Goal: Information Seeking & Learning: Learn about a topic

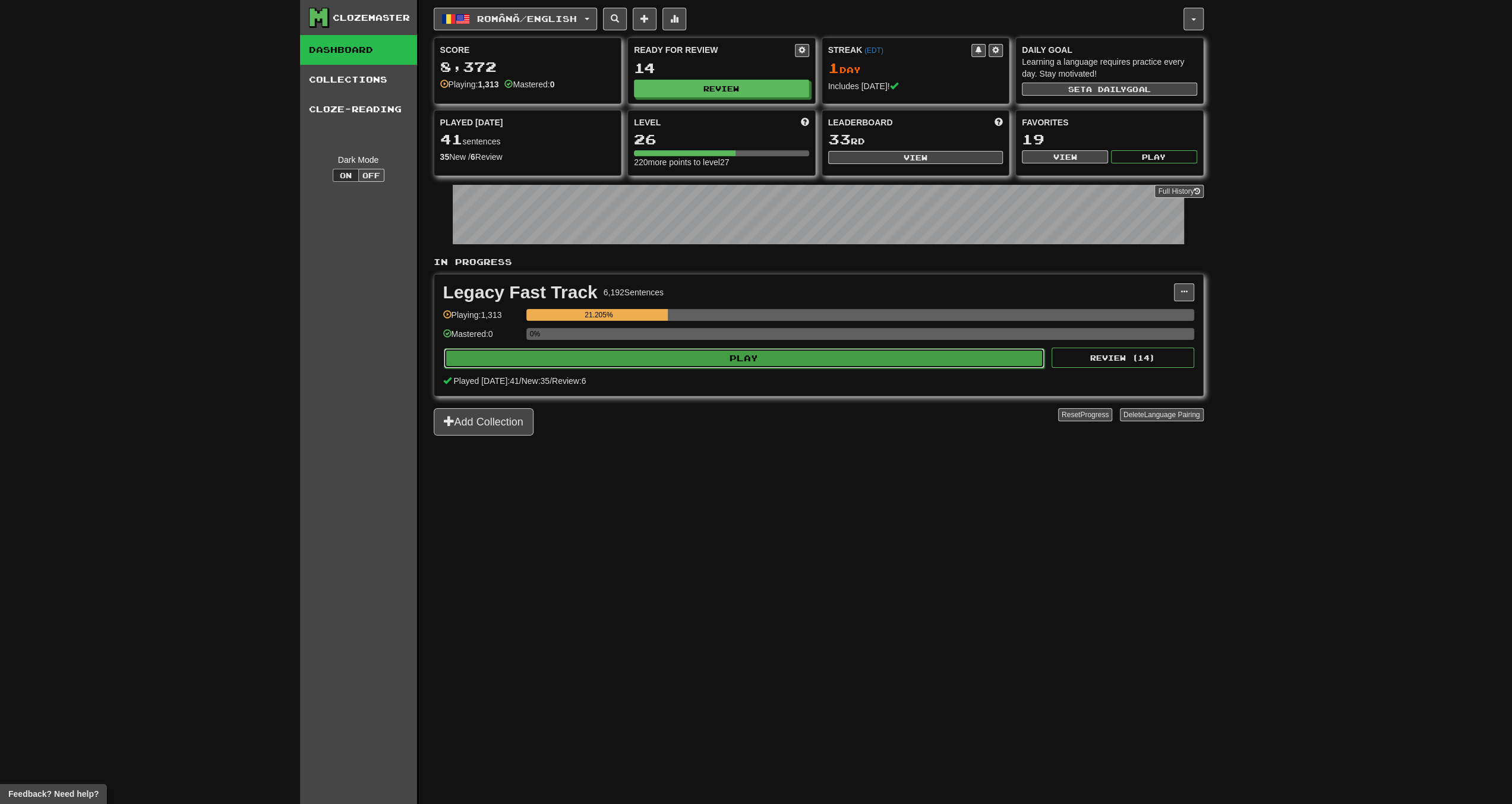
click at [713, 358] on button "Play" at bounding box center [744, 358] width 602 height 20
select select "**"
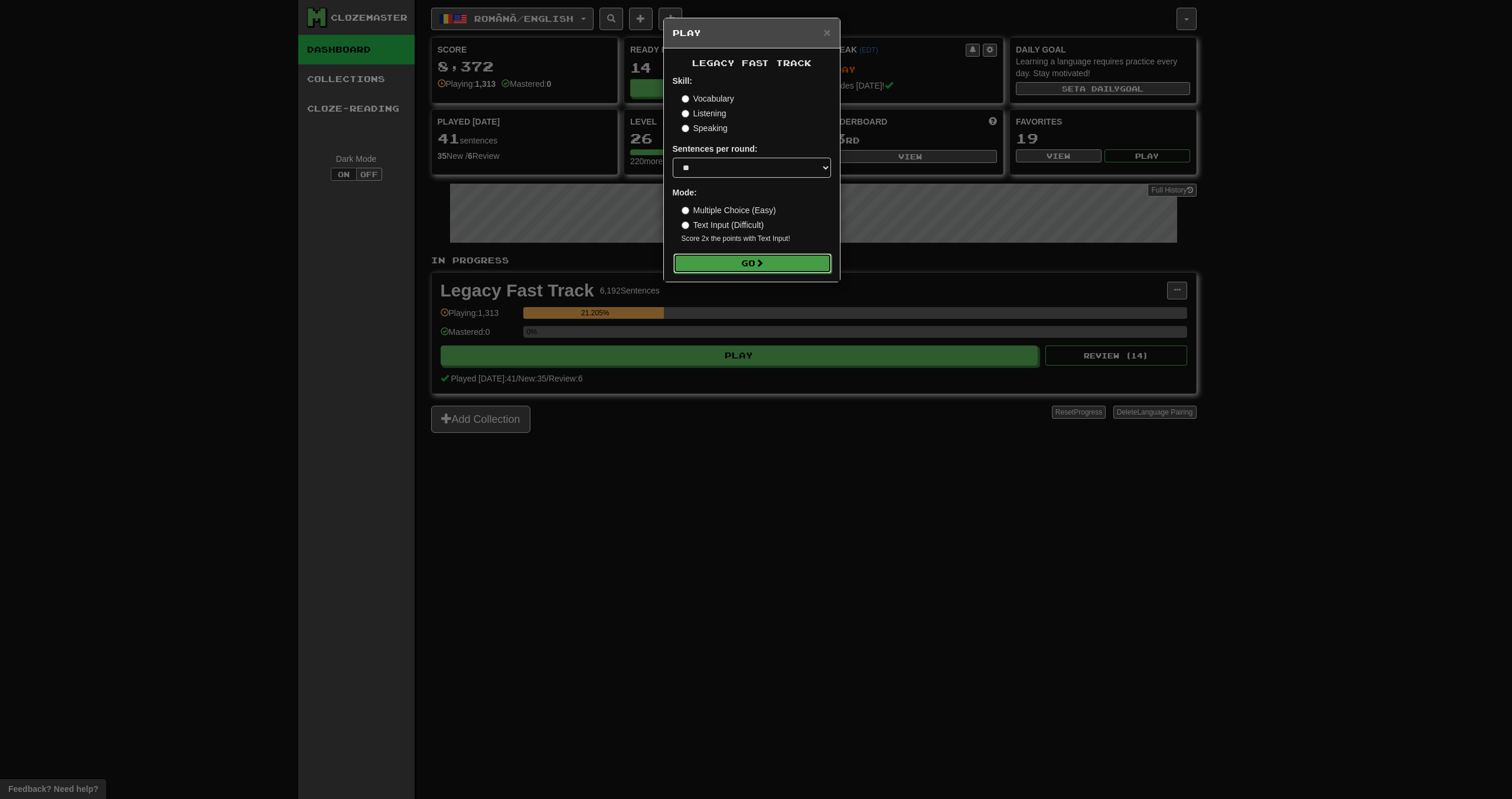
click at [779, 259] on button "Go" at bounding box center [753, 264] width 158 height 20
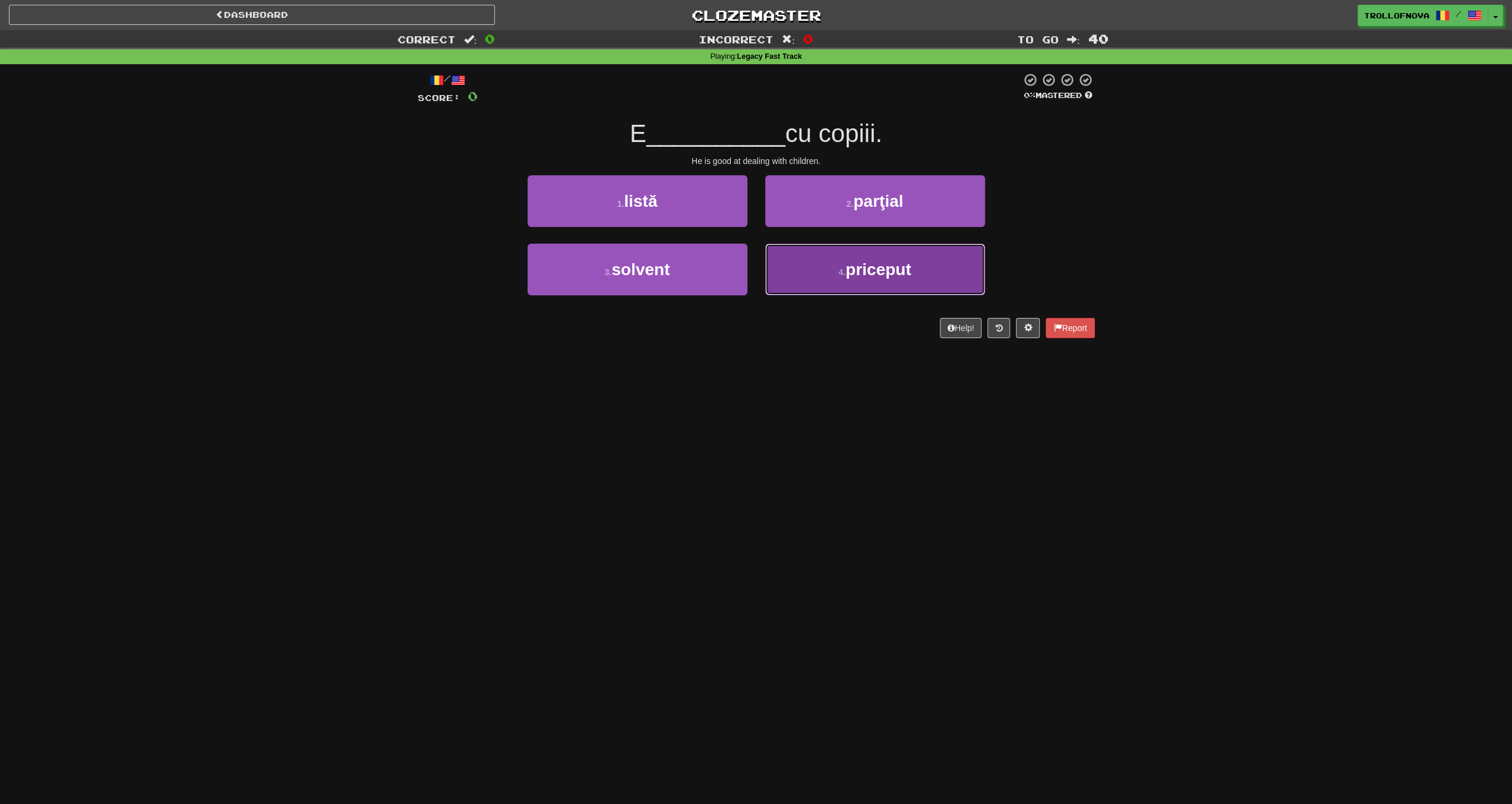
click at [803, 270] on button "4 . priceput" at bounding box center [875, 269] width 220 height 52
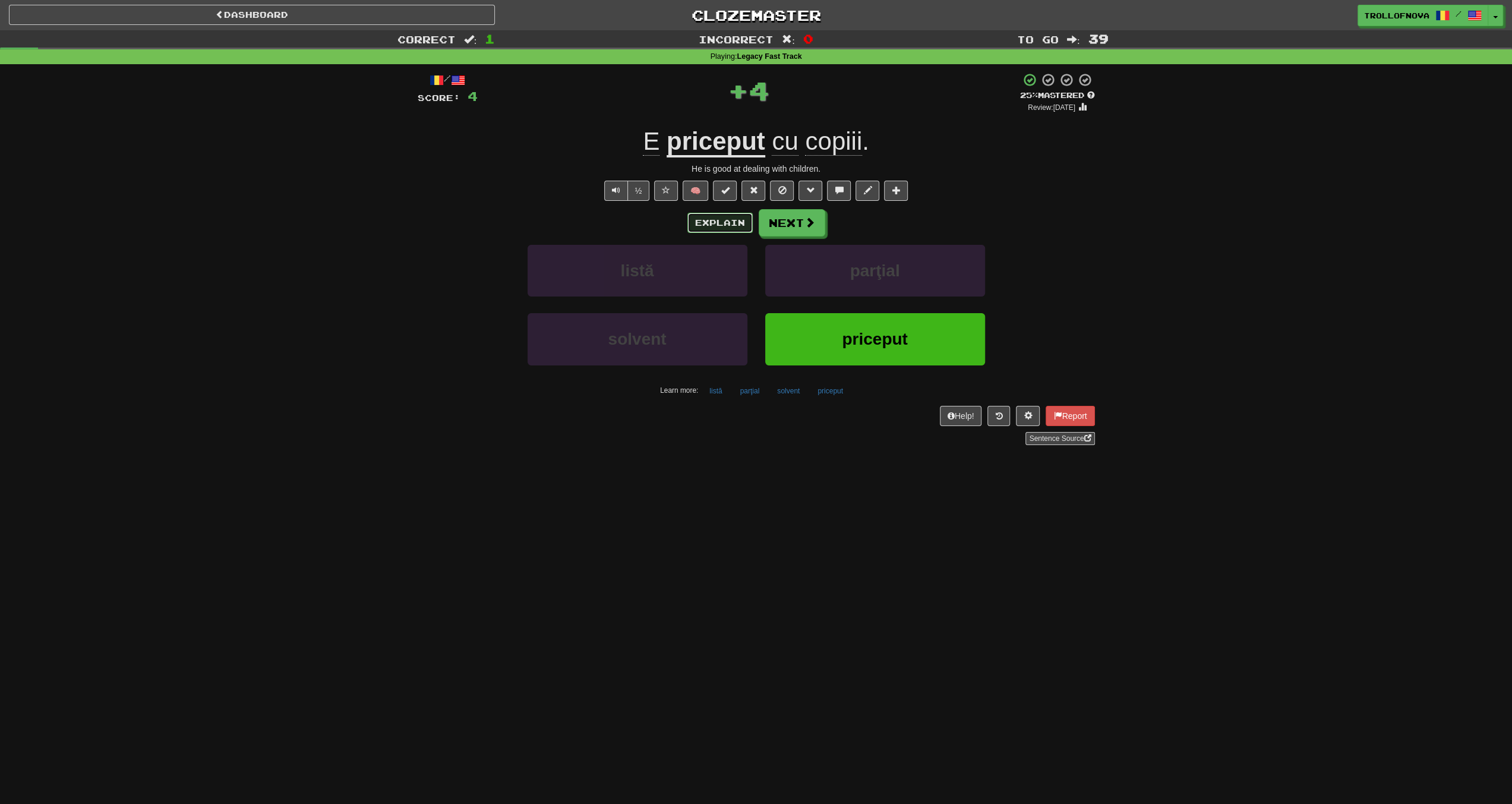
click at [715, 226] on button "Explain" at bounding box center [720, 223] width 66 height 20
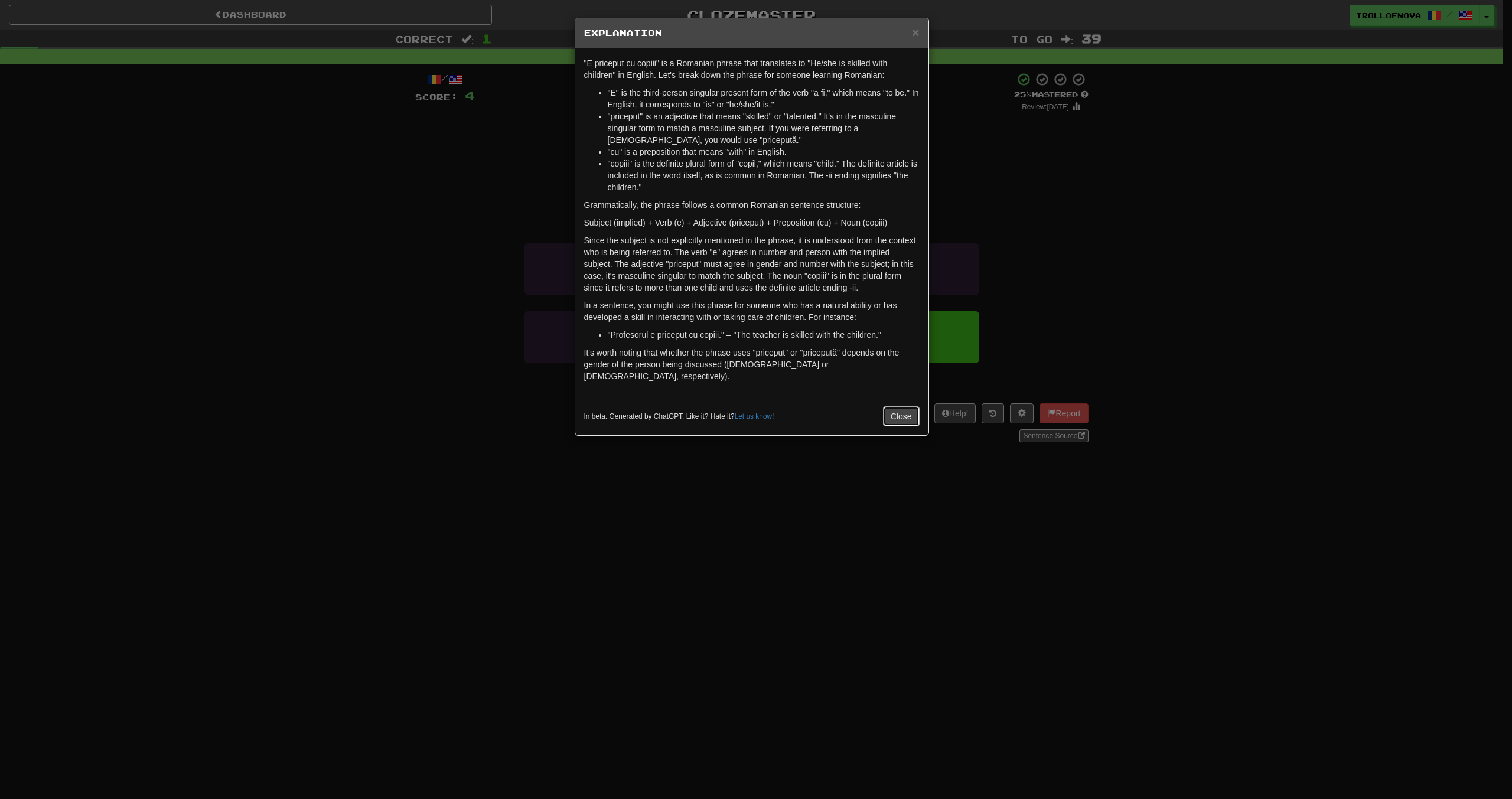
click at [897, 407] on button "Close" at bounding box center [901, 417] width 36 height 20
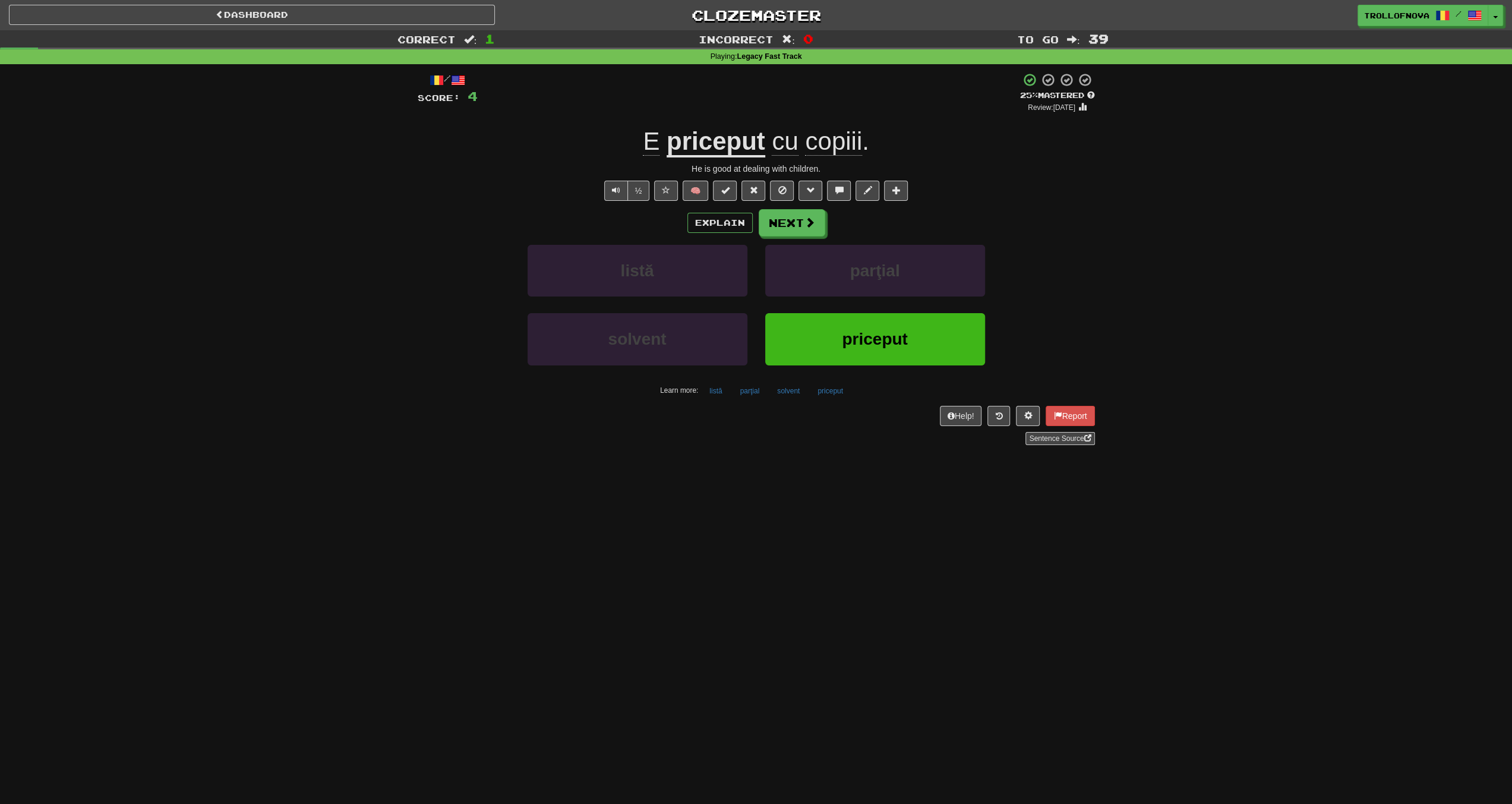
click at [787, 236] on div "Explain Next listă parţial solvent priceput Learn more: listă parţial solvent p…" at bounding box center [756, 304] width 677 height 190
click at [793, 229] on button "Next" at bounding box center [792, 223] width 66 height 27
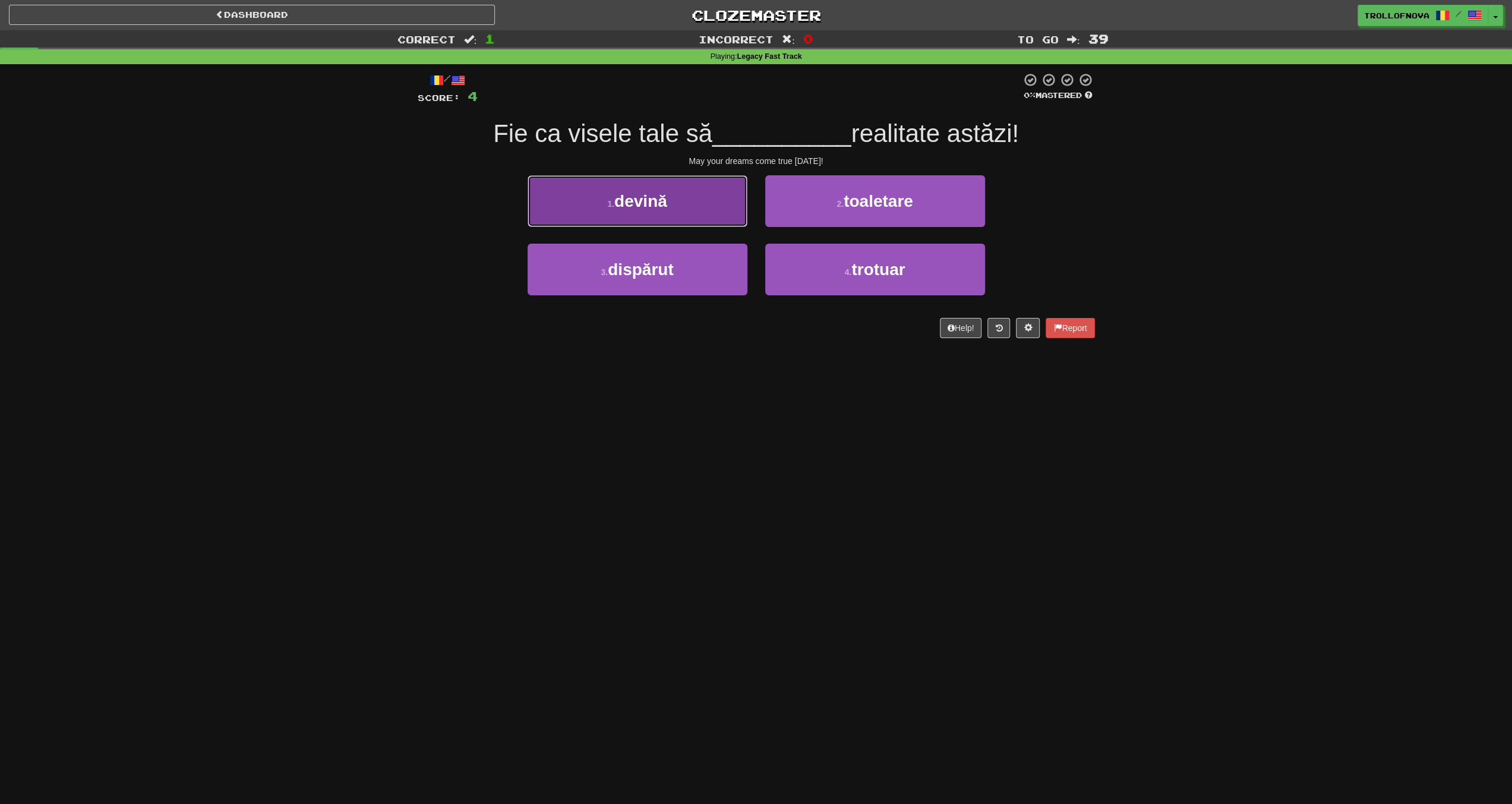
click at [687, 208] on button "1 . [PERSON_NAME]" at bounding box center [637, 201] width 220 height 52
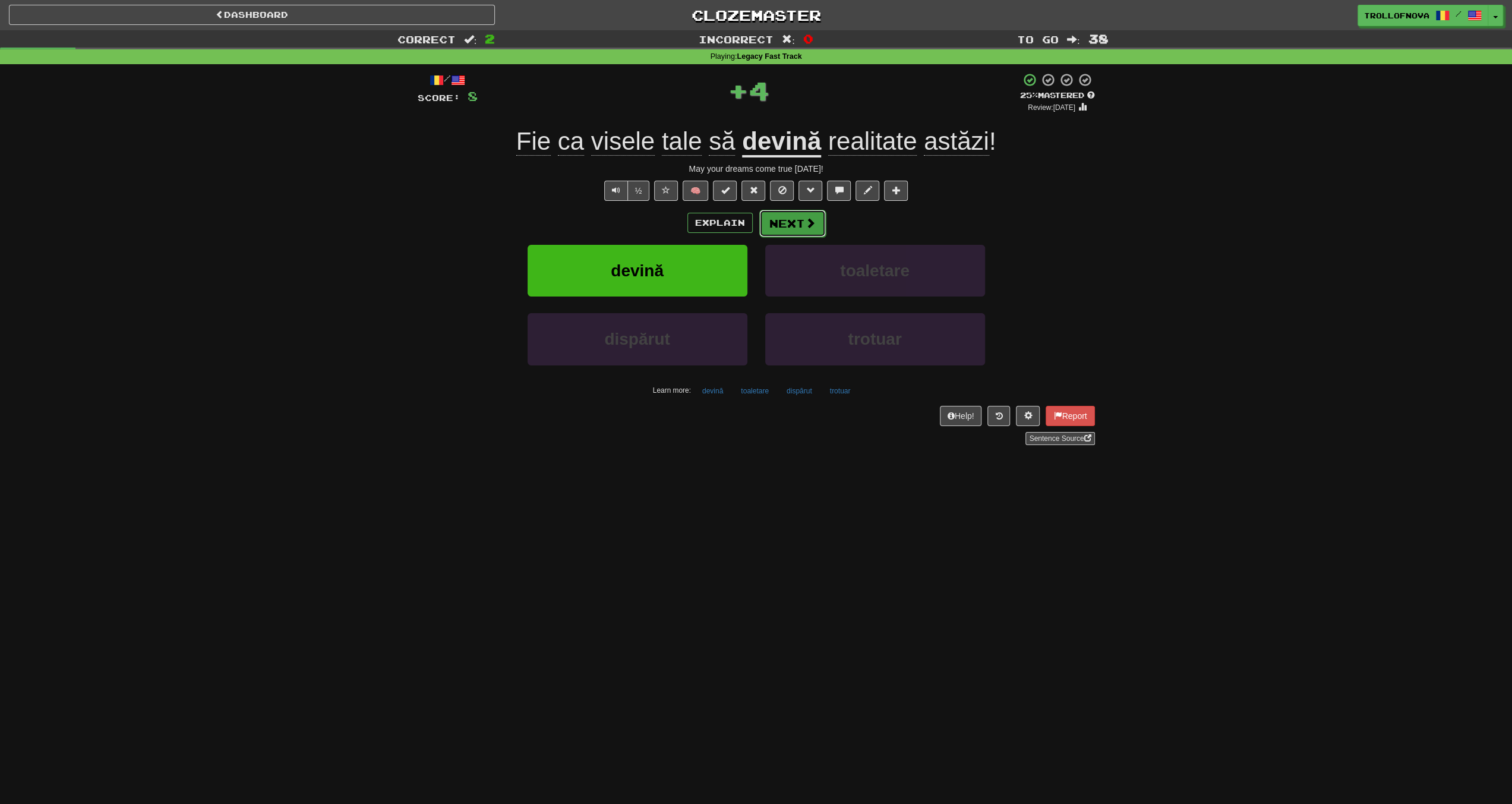
click at [772, 219] on button "Next" at bounding box center [792, 223] width 66 height 27
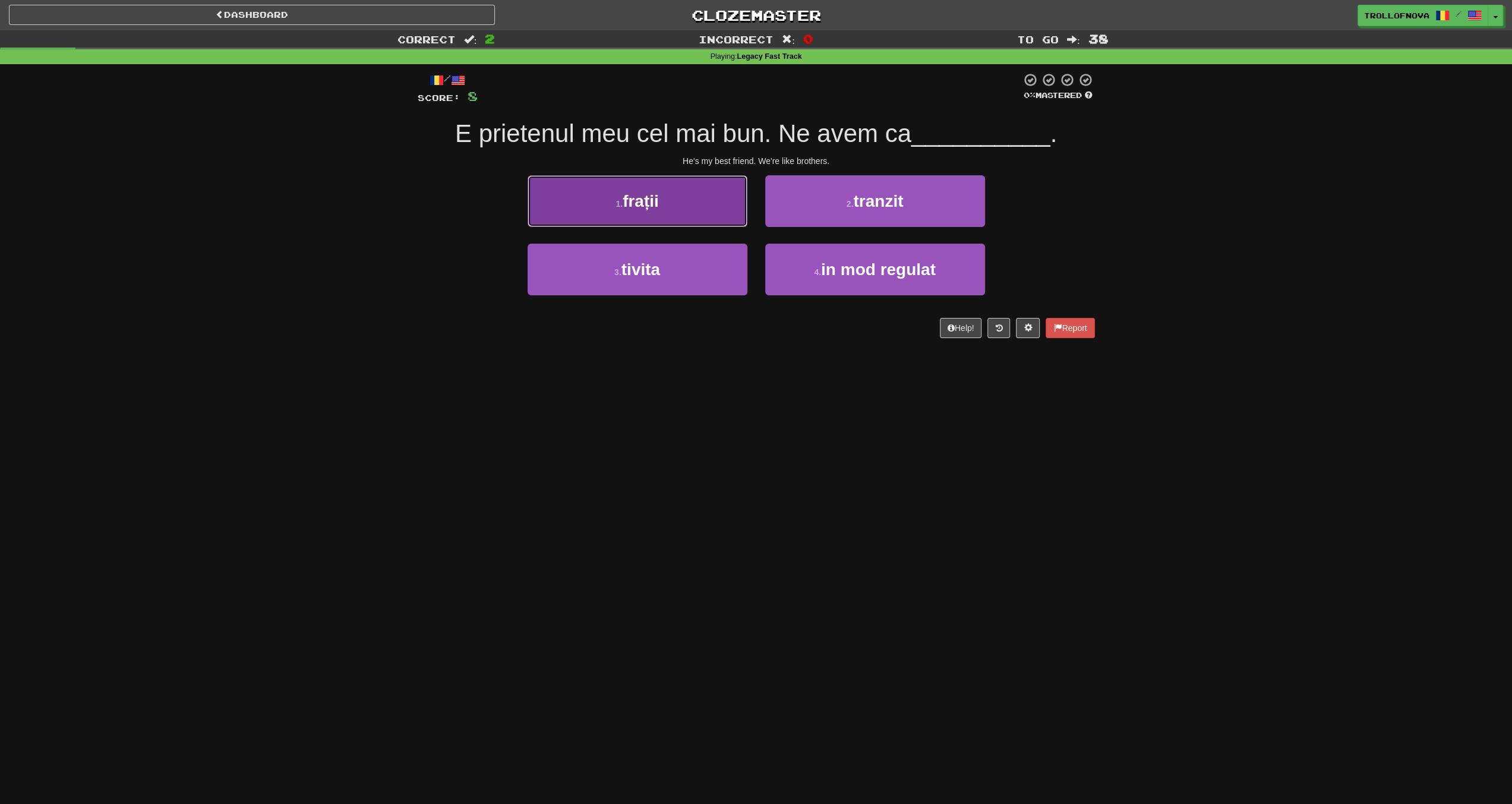
click at [694, 222] on button "1 . frații" at bounding box center [637, 201] width 220 height 52
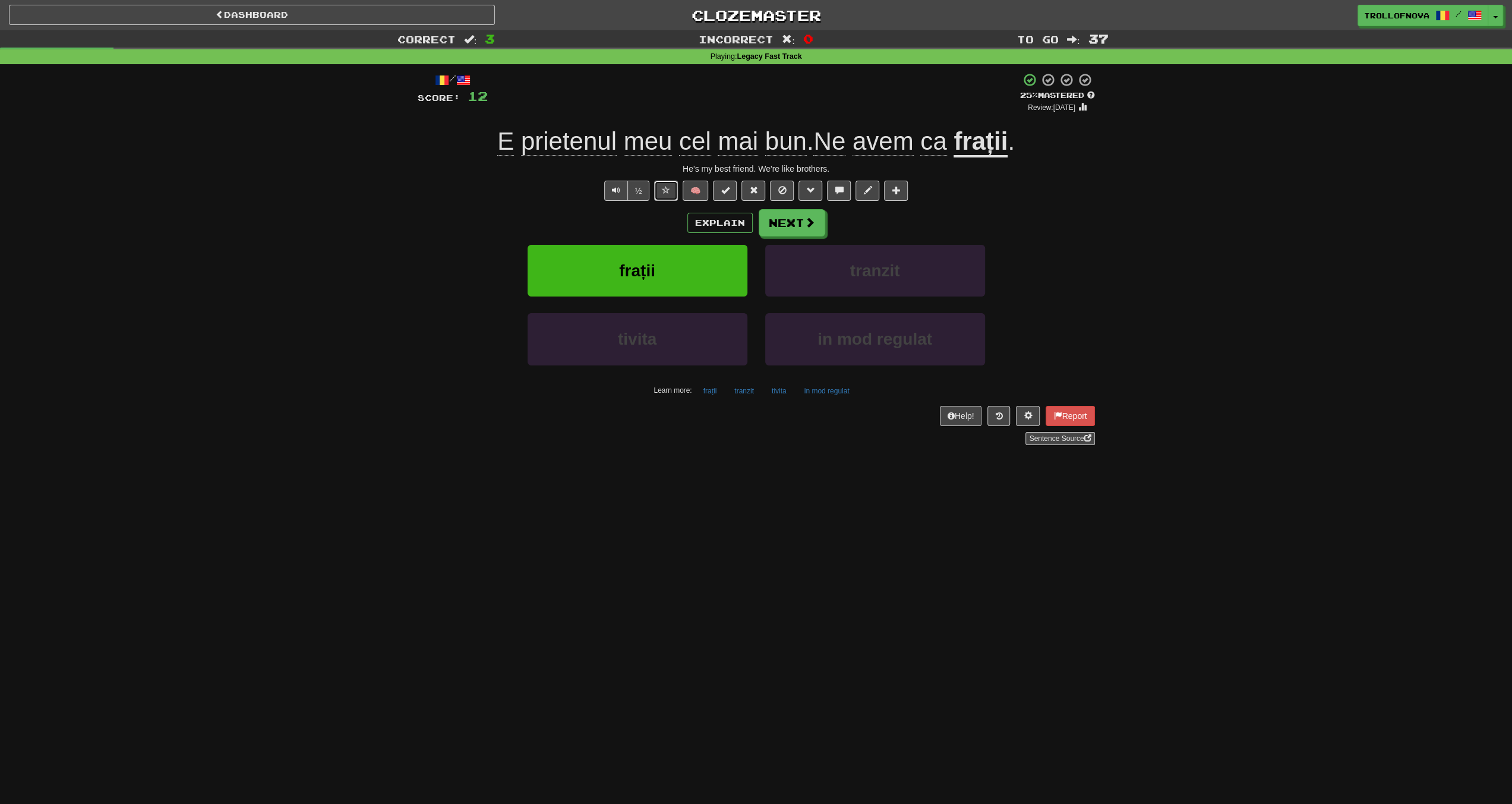
click at [667, 197] on button at bounding box center [665, 190] width 23 height 20
click at [800, 219] on button "Next" at bounding box center [792, 223] width 66 height 27
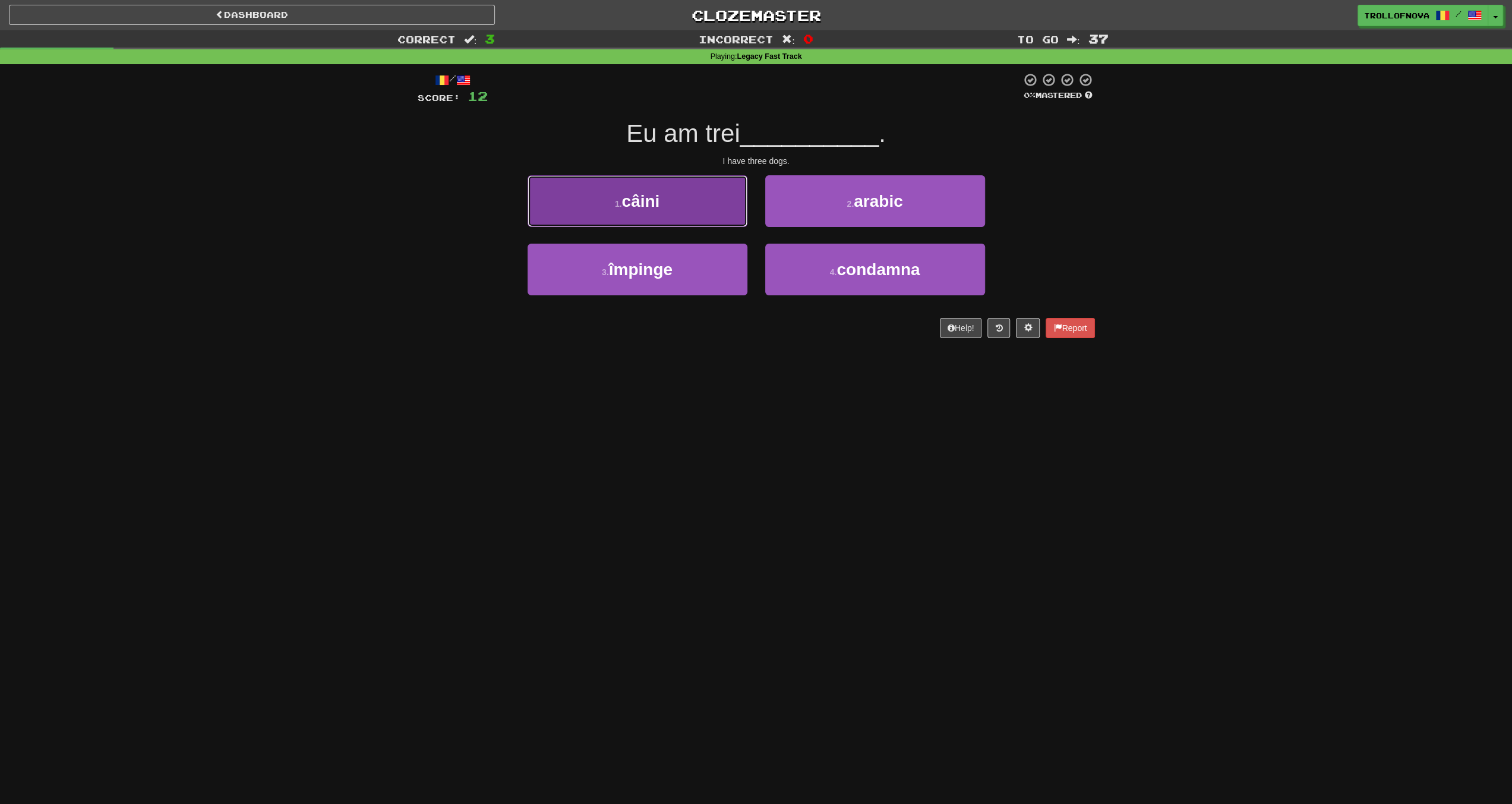
click at [679, 208] on button "1 . câini" at bounding box center [637, 201] width 220 height 52
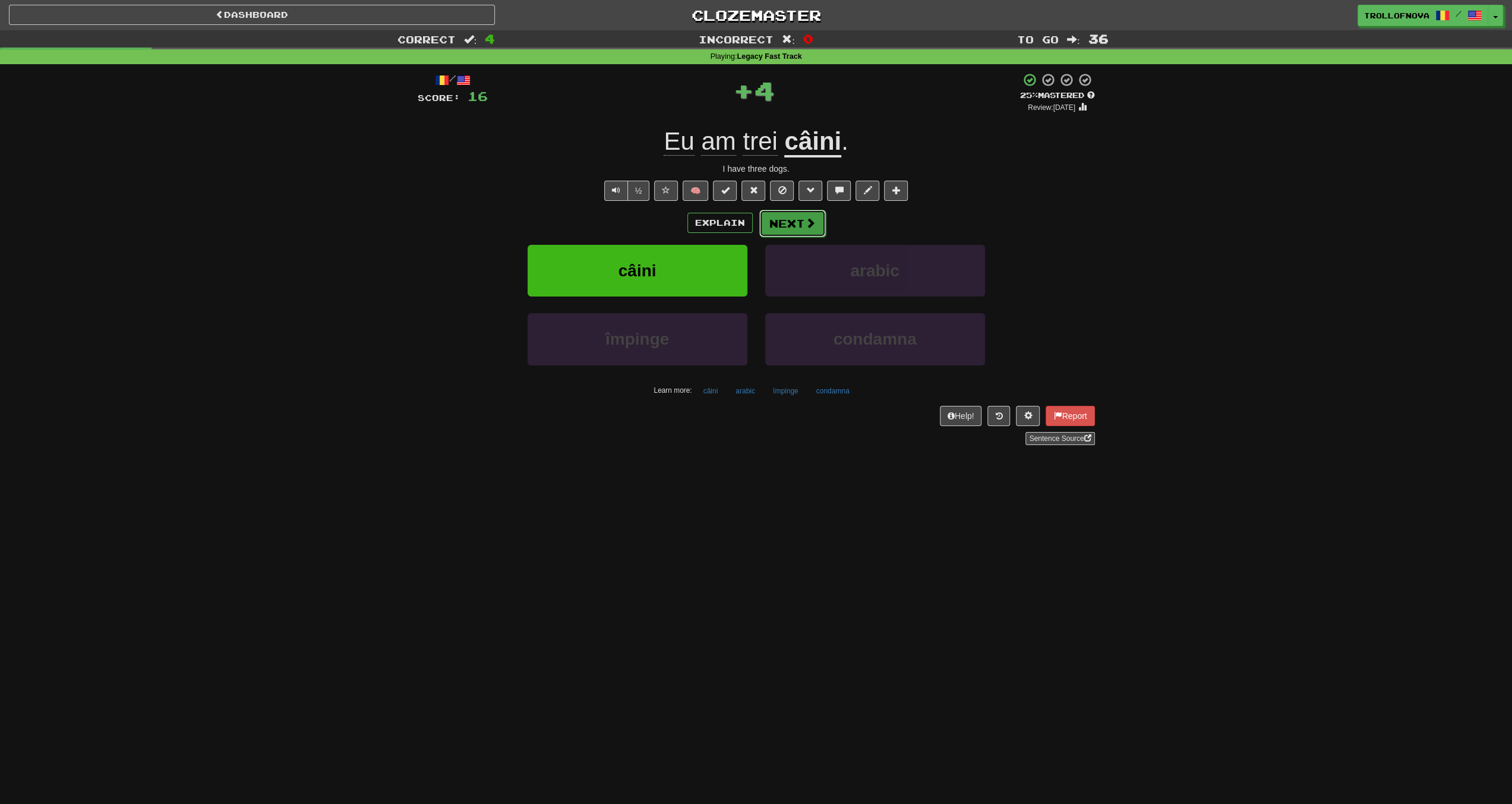
click at [793, 226] on button "Next" at bounding box center [792, 223] width 66 height 27
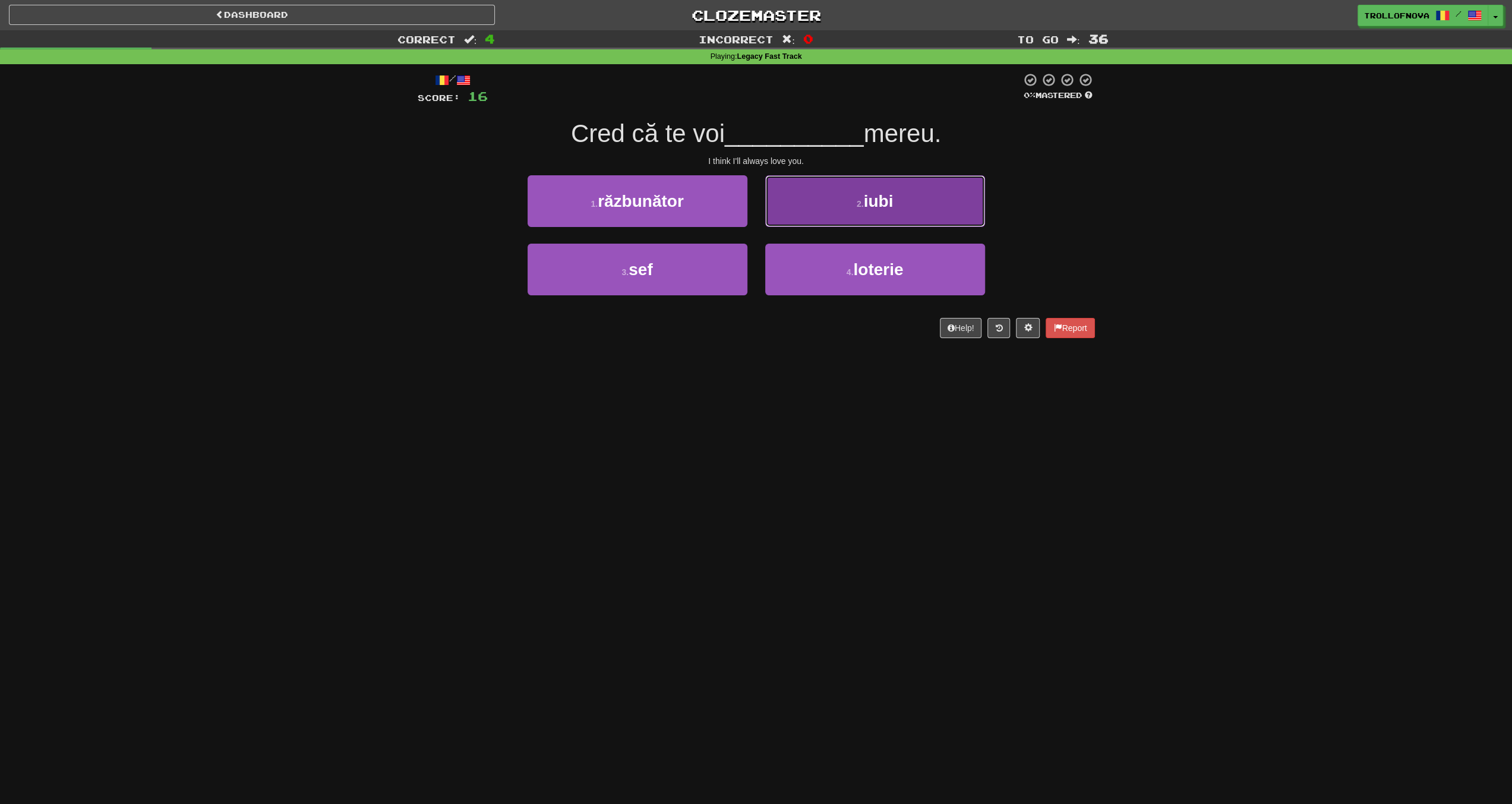
click at [808, 205] on button "2 . iubi" at bounding box center [875, 201] width 220 height 52
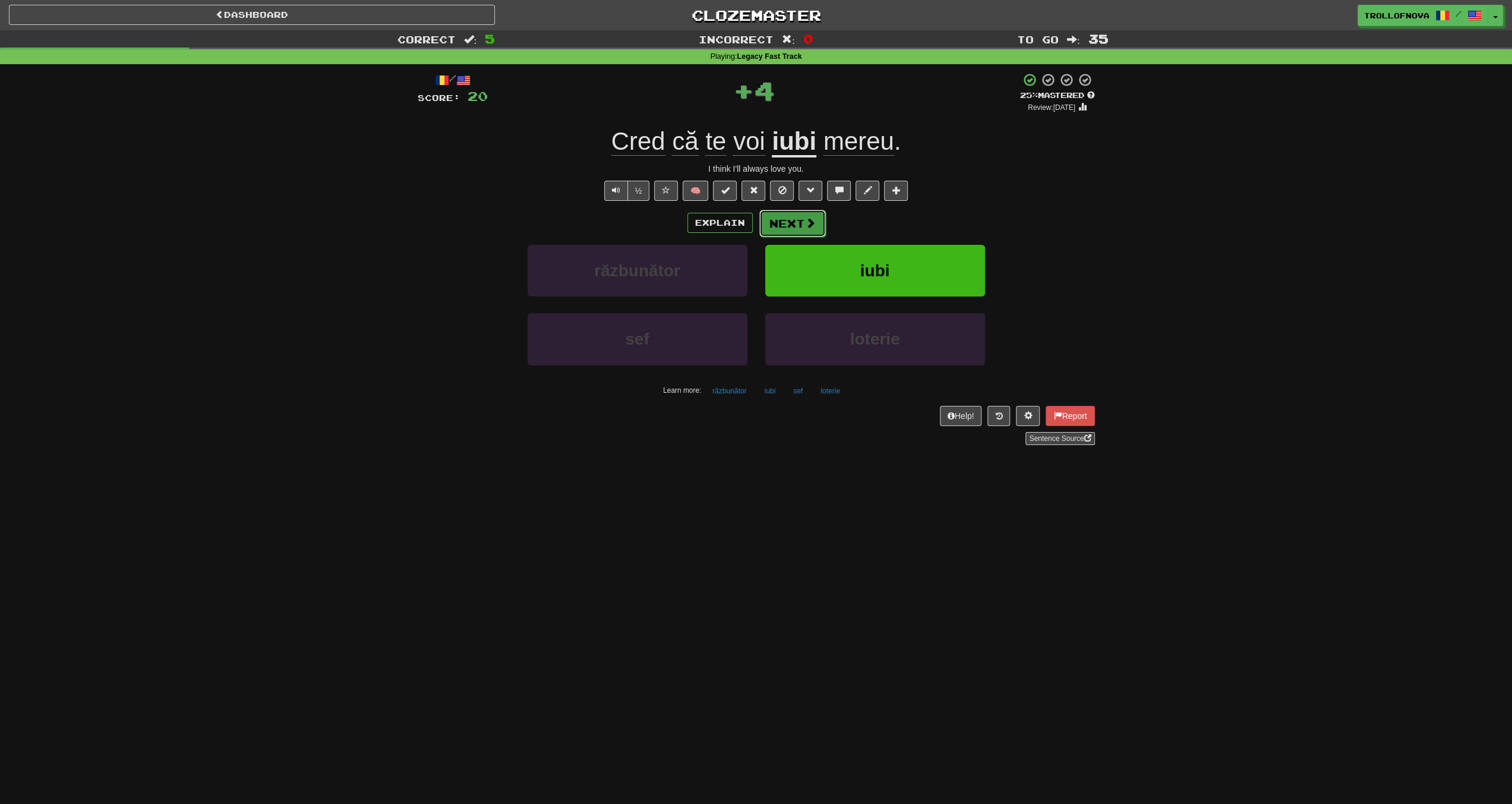
click at [788, 228] on button "Next" at bounding box center [792, 223] width 66 height 27
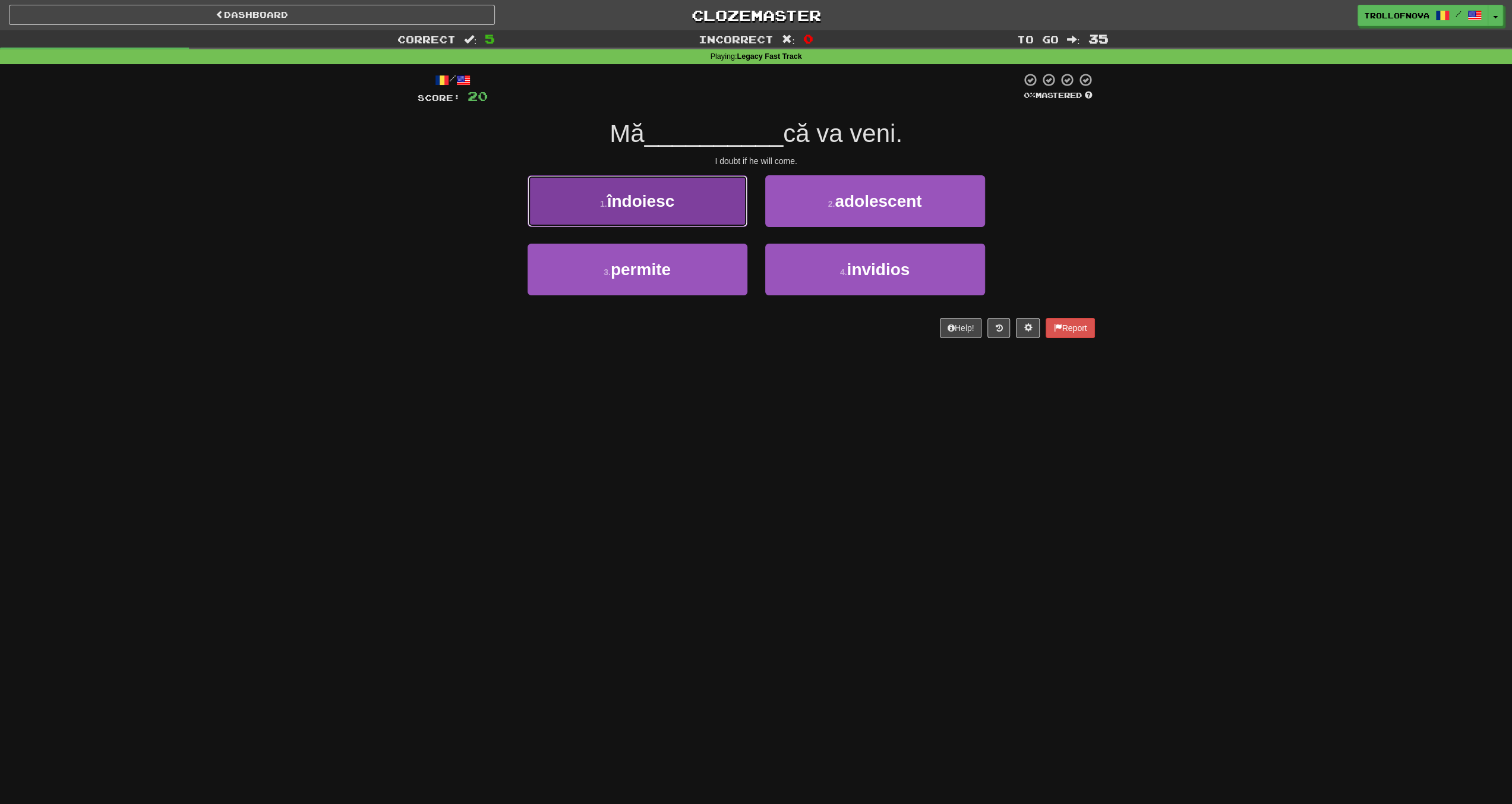
click at [696, 220] on button "1 . îndoiesc" at bounding box center [637, 201] width 220 height 52
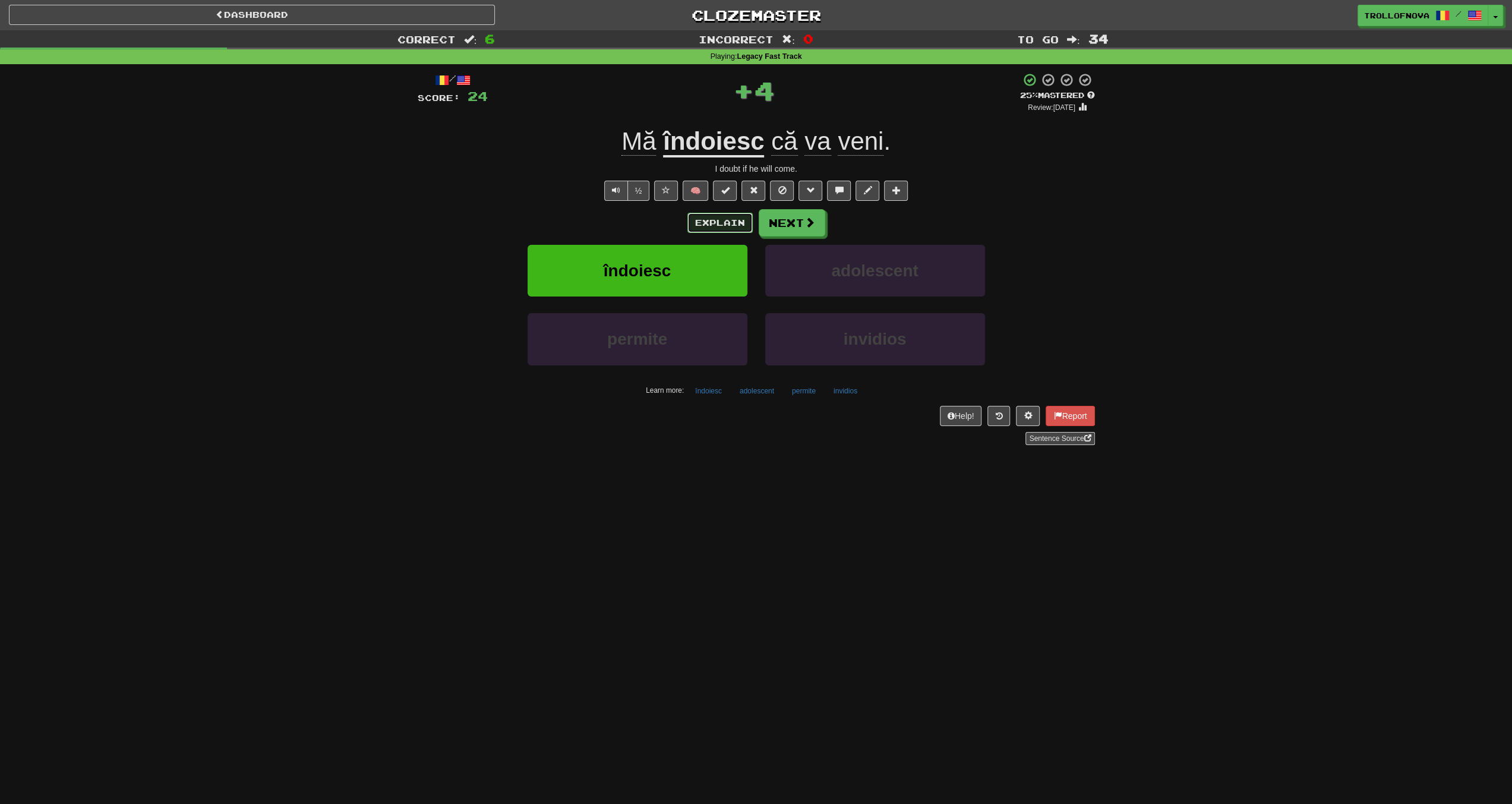
click at [696, 220] on button "Explain" at bounding box center [720, 223] width 66 height 20
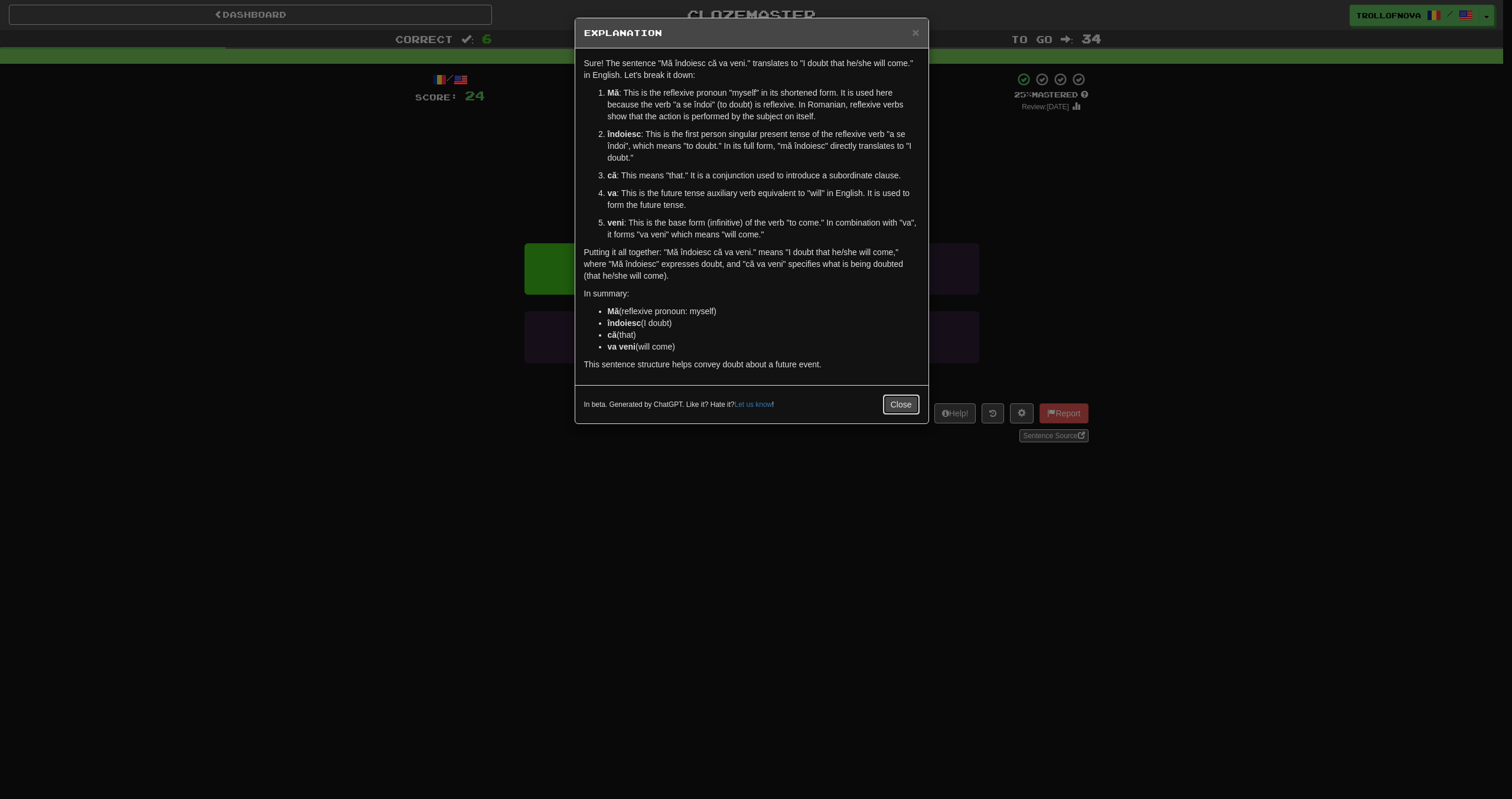
click at [900, 396] on button "Close" at bounding box center [901, 405] width 36 height 20
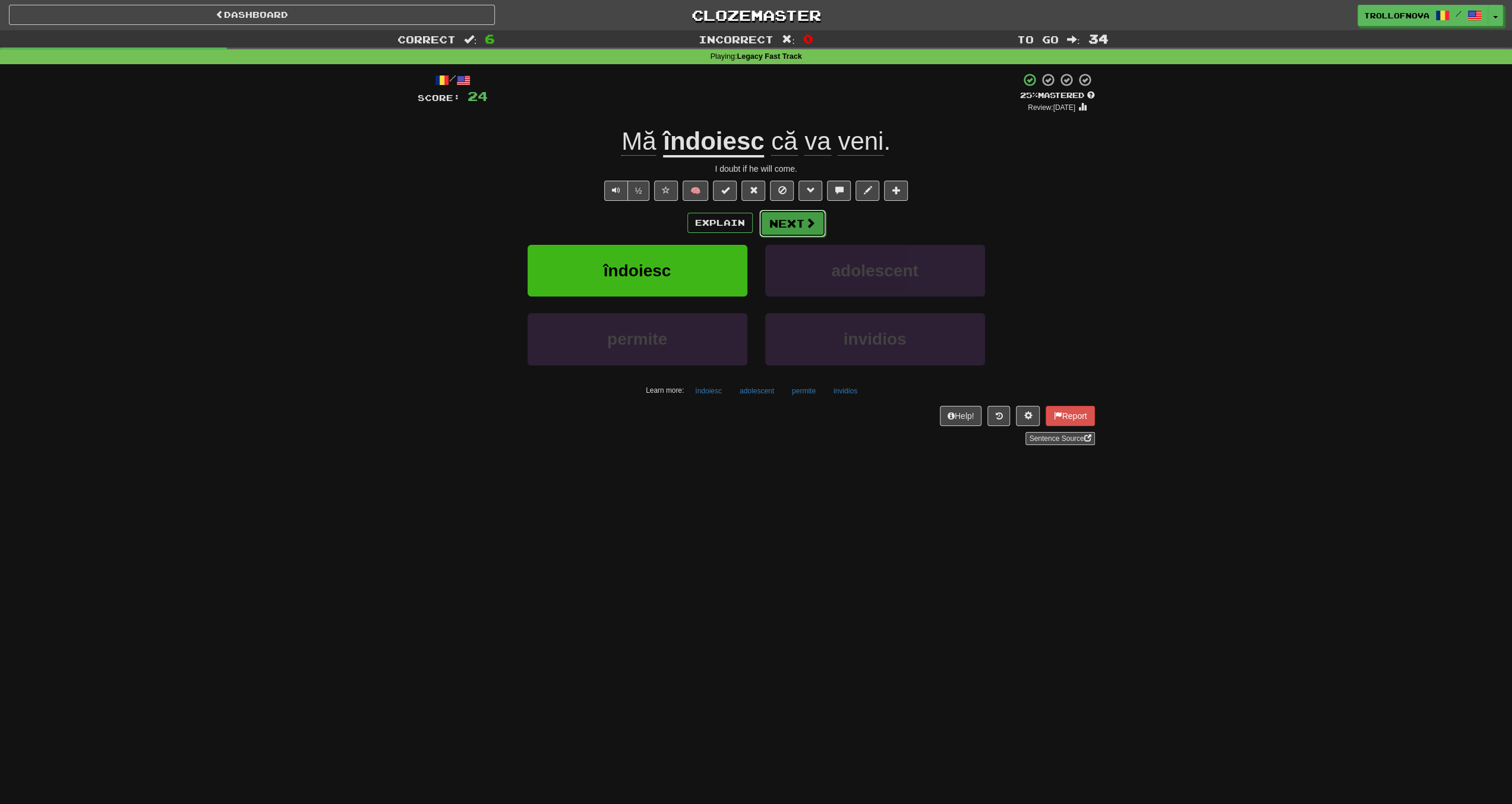
click at [807, 233] on button "Next" at bounding box center [792, 223] width 66 height 27
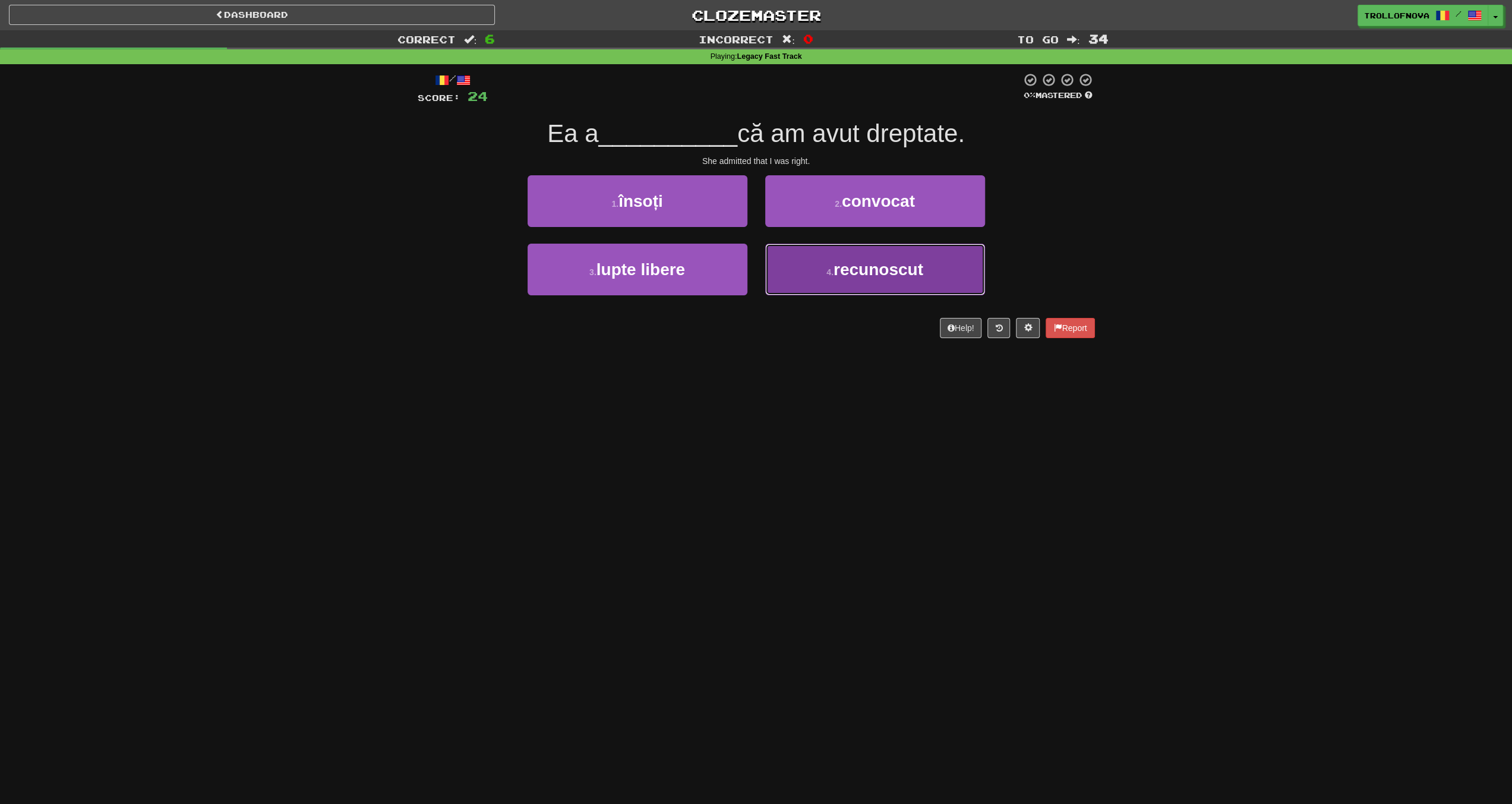
click at [842, 265] on span "recunoscut" at bounding box center [878, 269] width 90 height 19
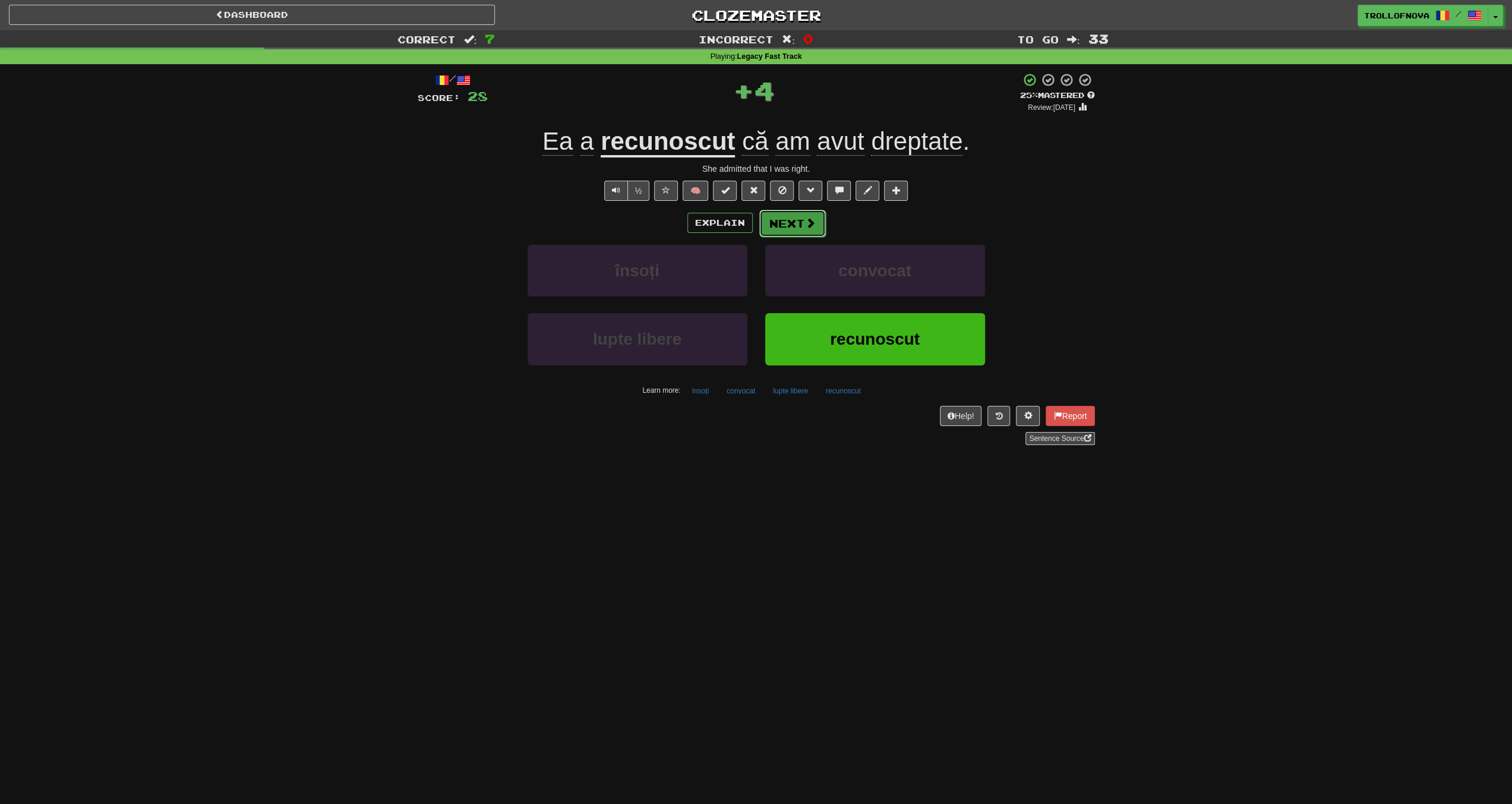
click at [805, 220] on span at bounding box center [811, 223] width 11 height 11
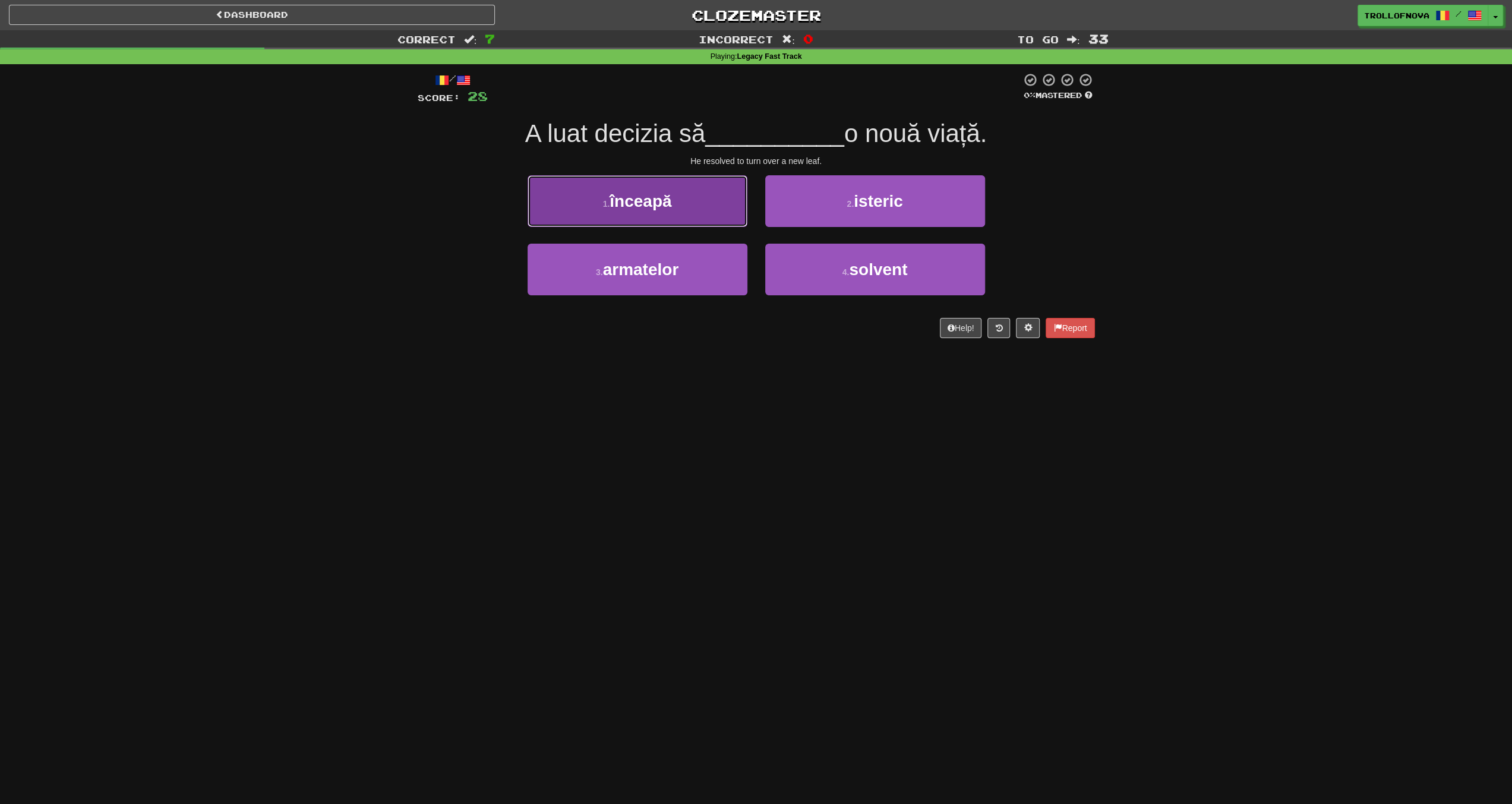
click at [703, 220] on button "1 . înceapă" at bounding box center [637, 201] width 220 height 52
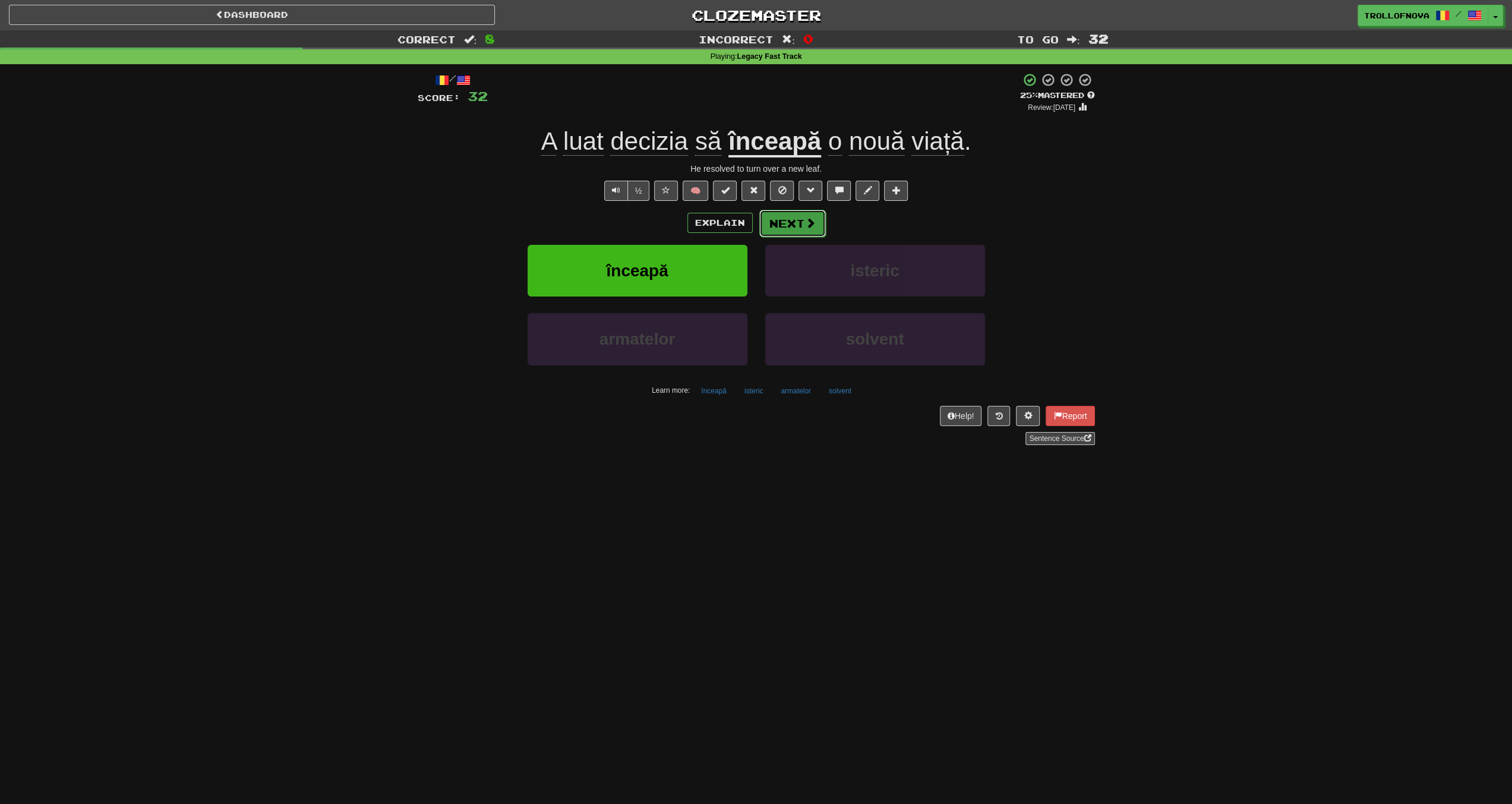
click at [783, 226] on button "Next" at bounding box center [792, 223] width 66 height 27
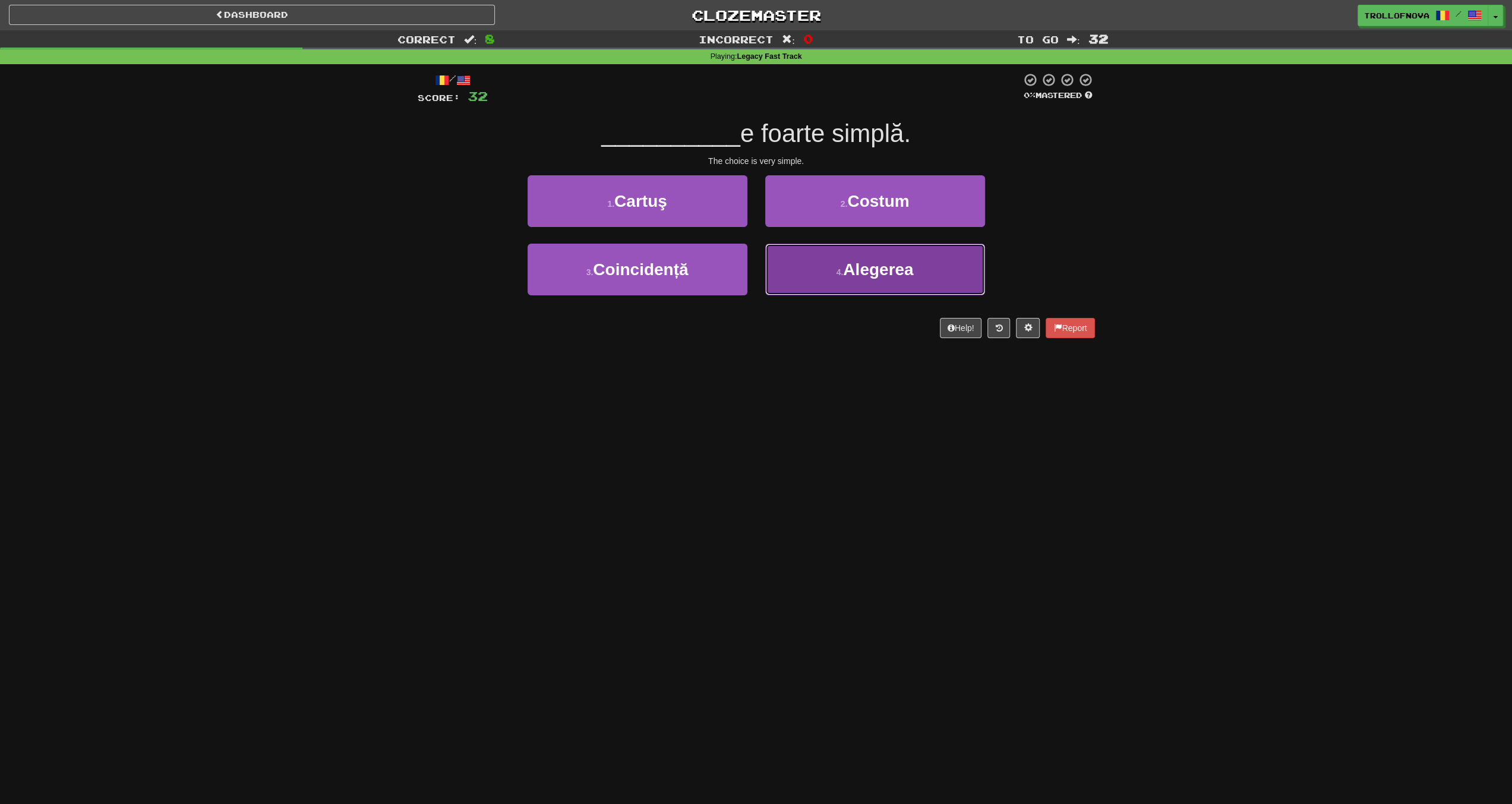
click at [827, 268] on button "4 . Alegerea" at bounding box center [875, 269] width 220 height 52
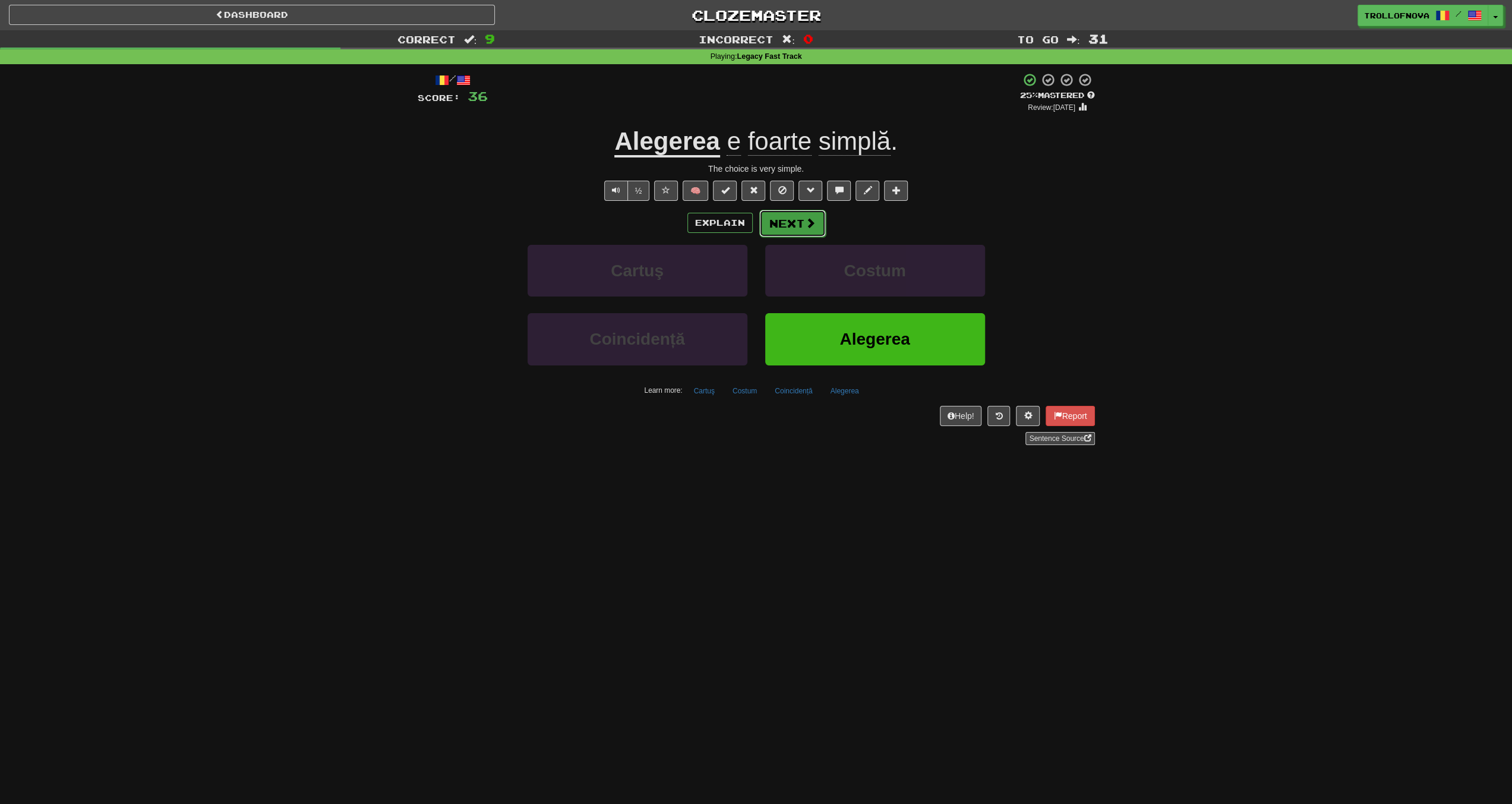
click at [807, 226] on span at bounding box center [811, 223] width 11 height 11
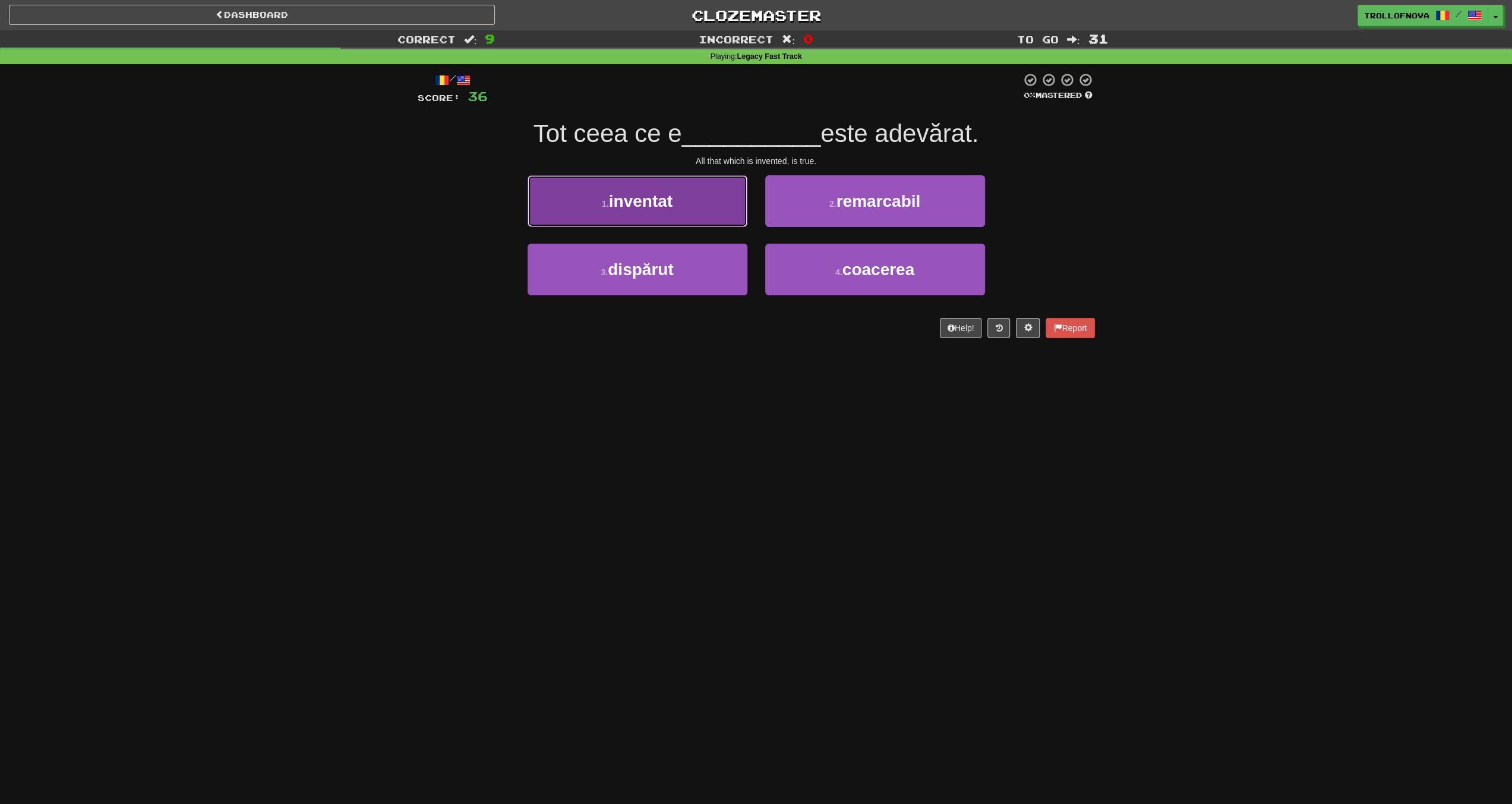
click at [721, 212] on button "1 . inventat" at bounding box center [637, 201] width 220 height 52
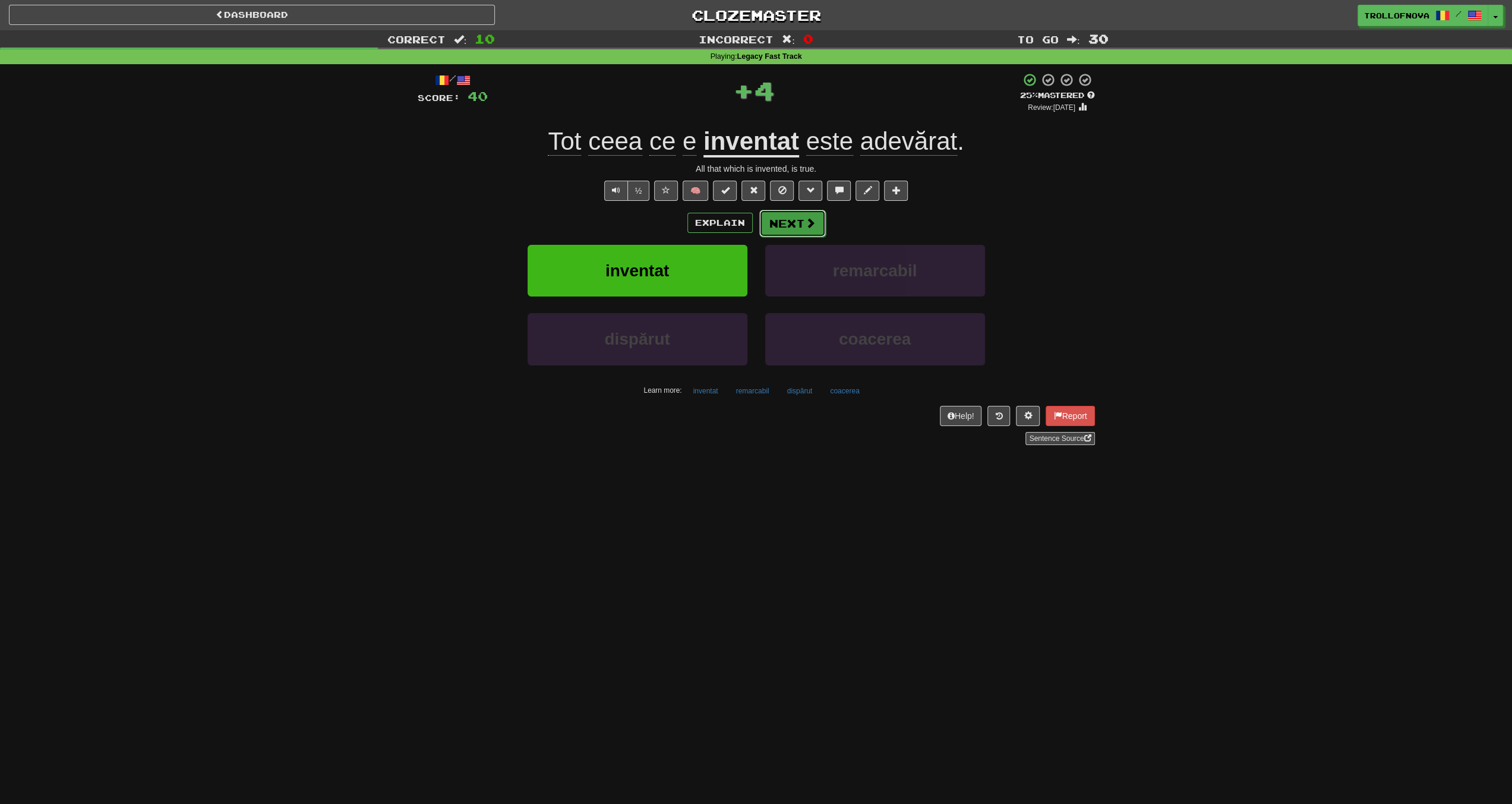
click at [800, 222] on button "Next" at bounding box center [792, 223] width 66 height 27
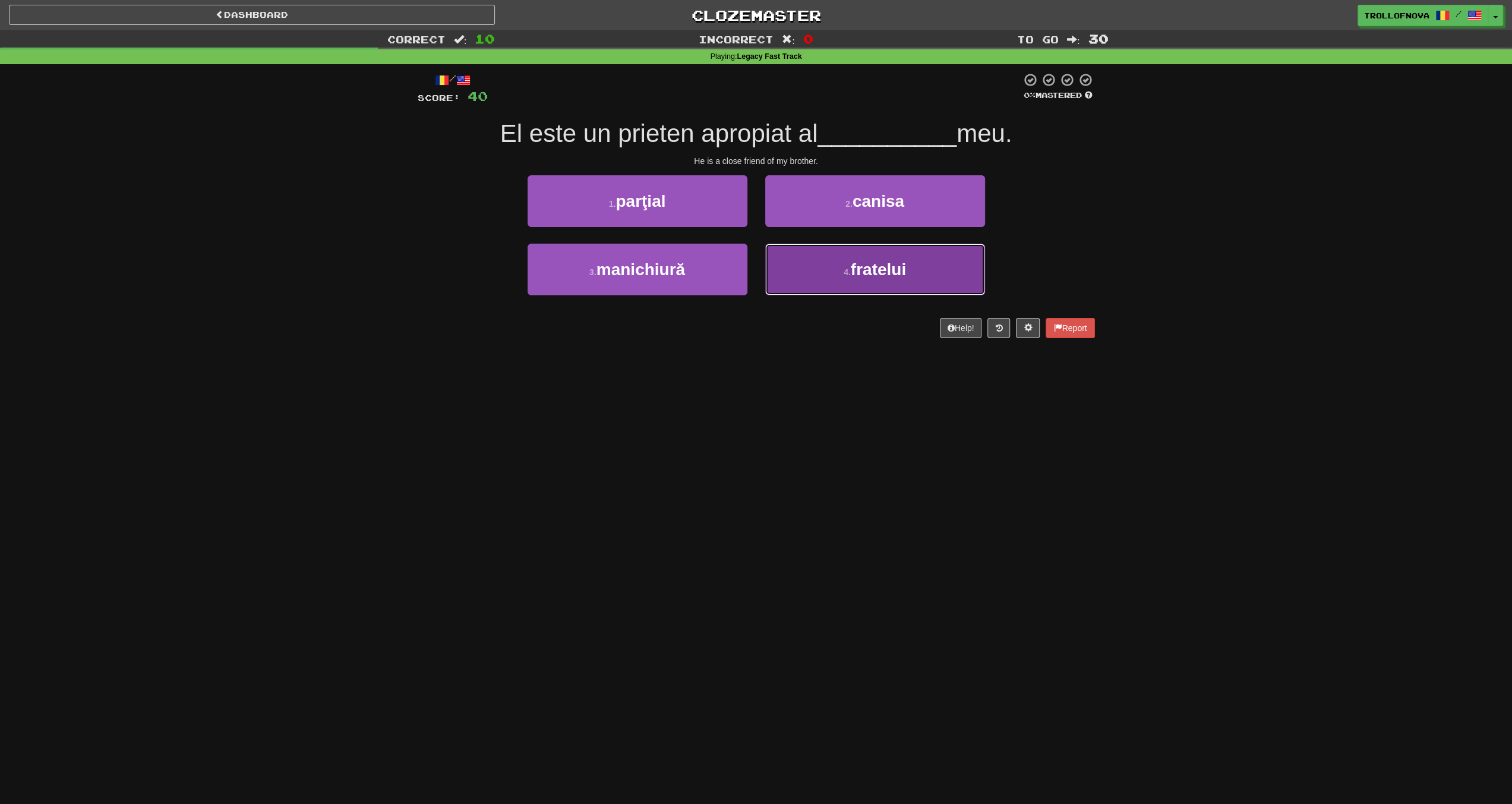
click at [838, 283] on button "4 . fratelui" at bounding box center [875, 269] width 220 height 52
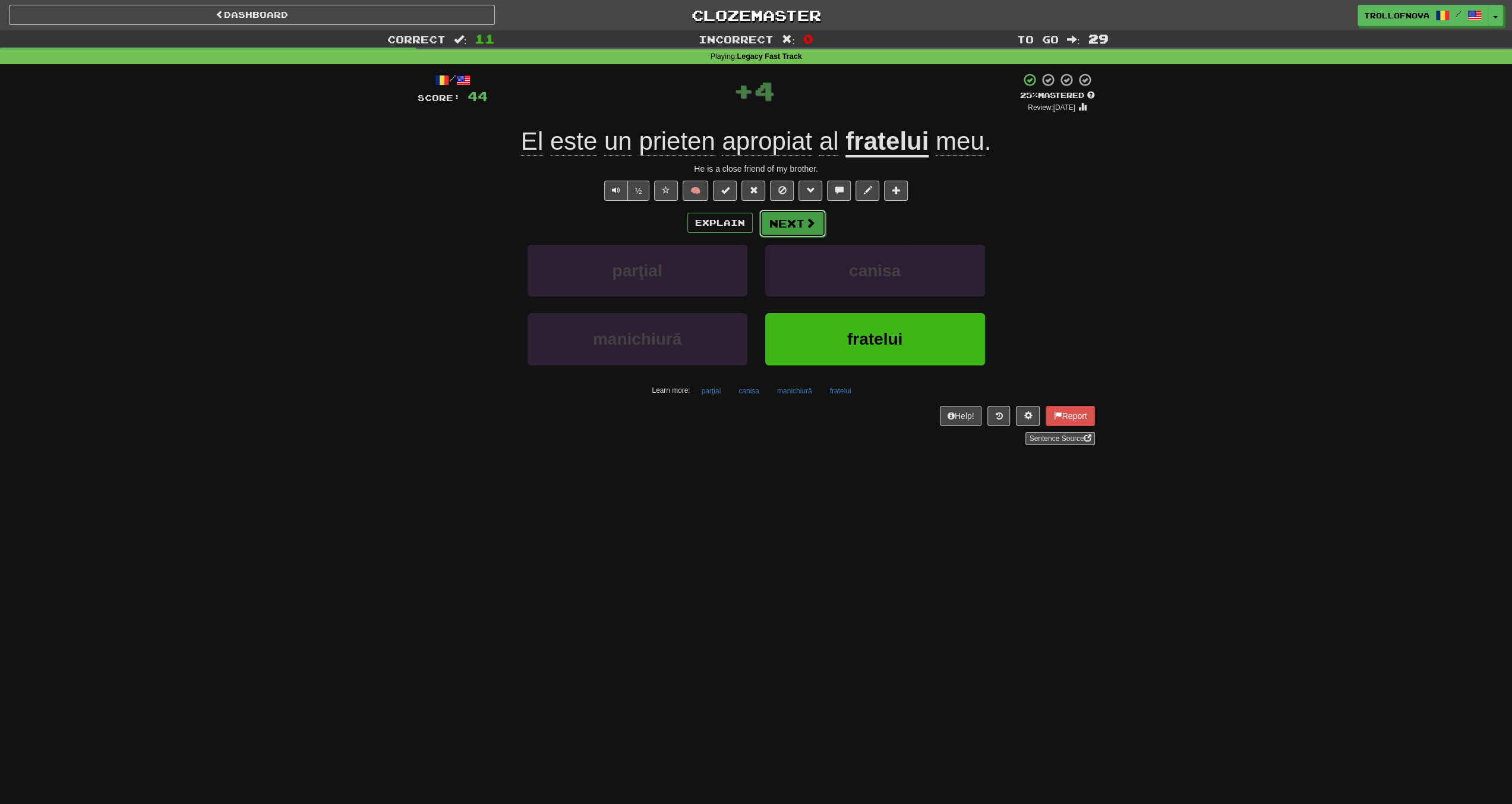
click at [810, 222] on span at bounding box center [811, 223] width 11 height 11
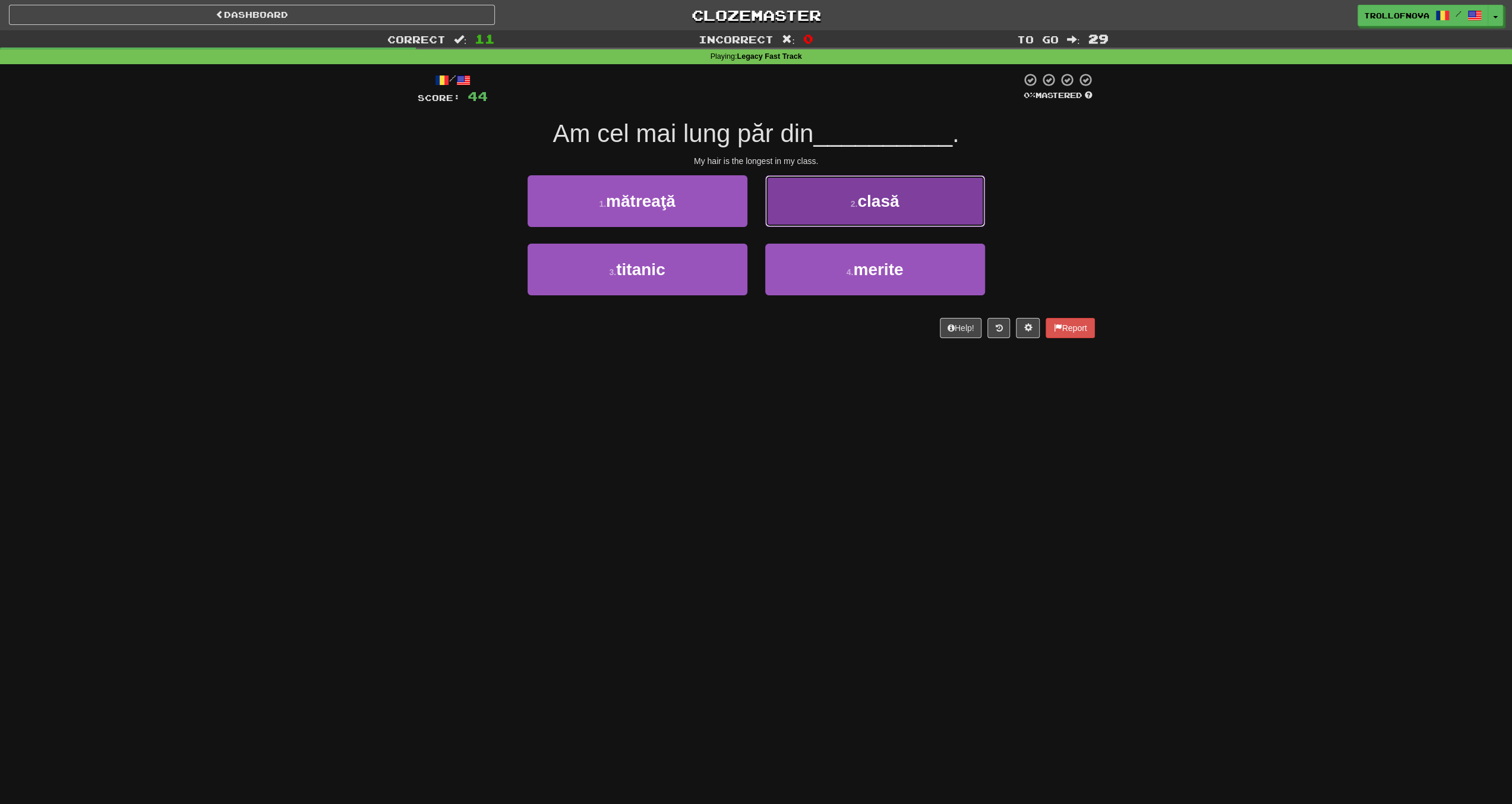
click at [850, 219] on button "2 . clasă" at bounding box center [875, 201] width 220 height 52
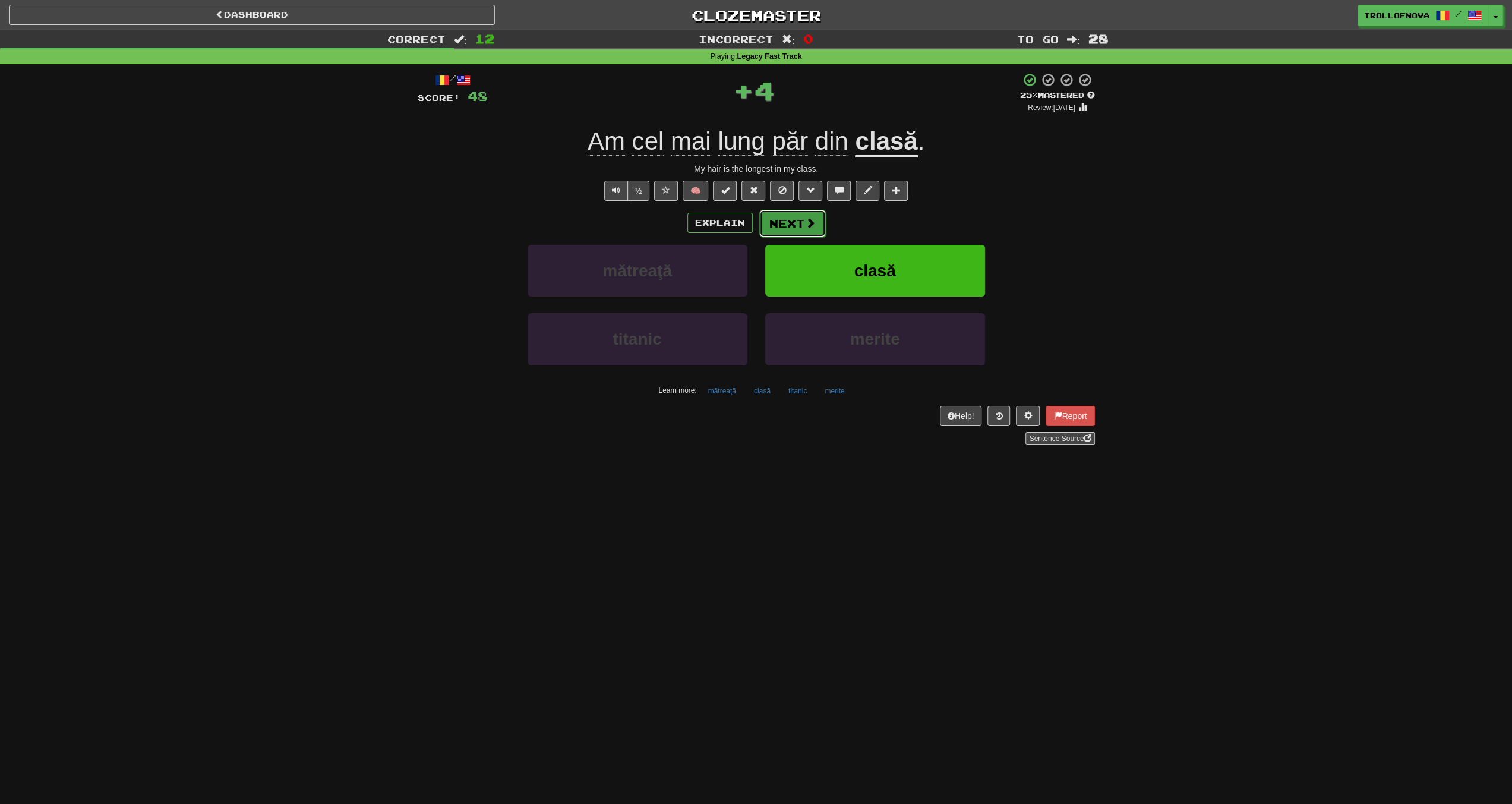
click at [800, 228] on button "Next" at bounding box center [792, 223] width 66 height 27
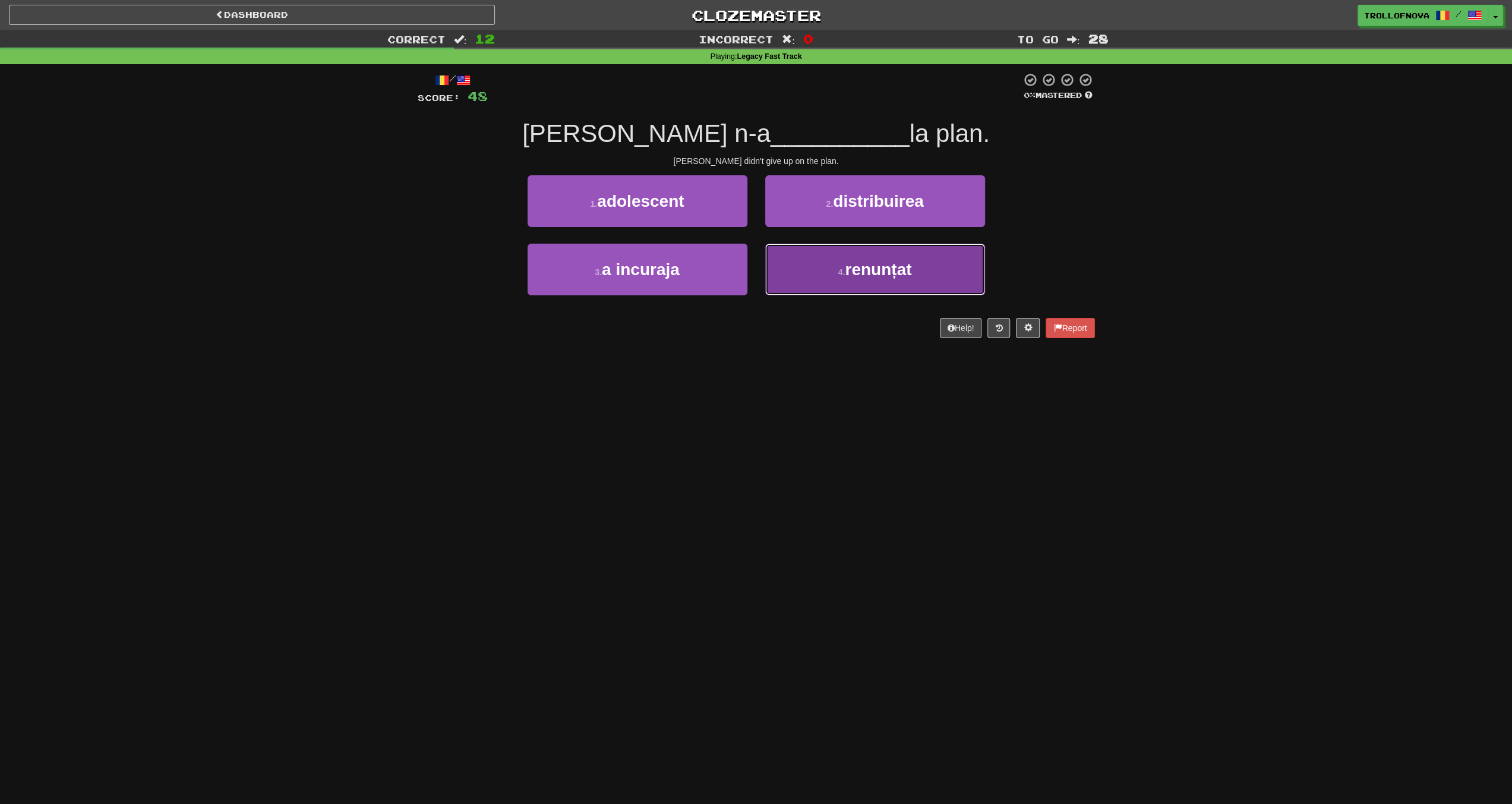
click at [833, 274] on button "4 . renunțat" at bounding box center [875, 269] width 220 height 52
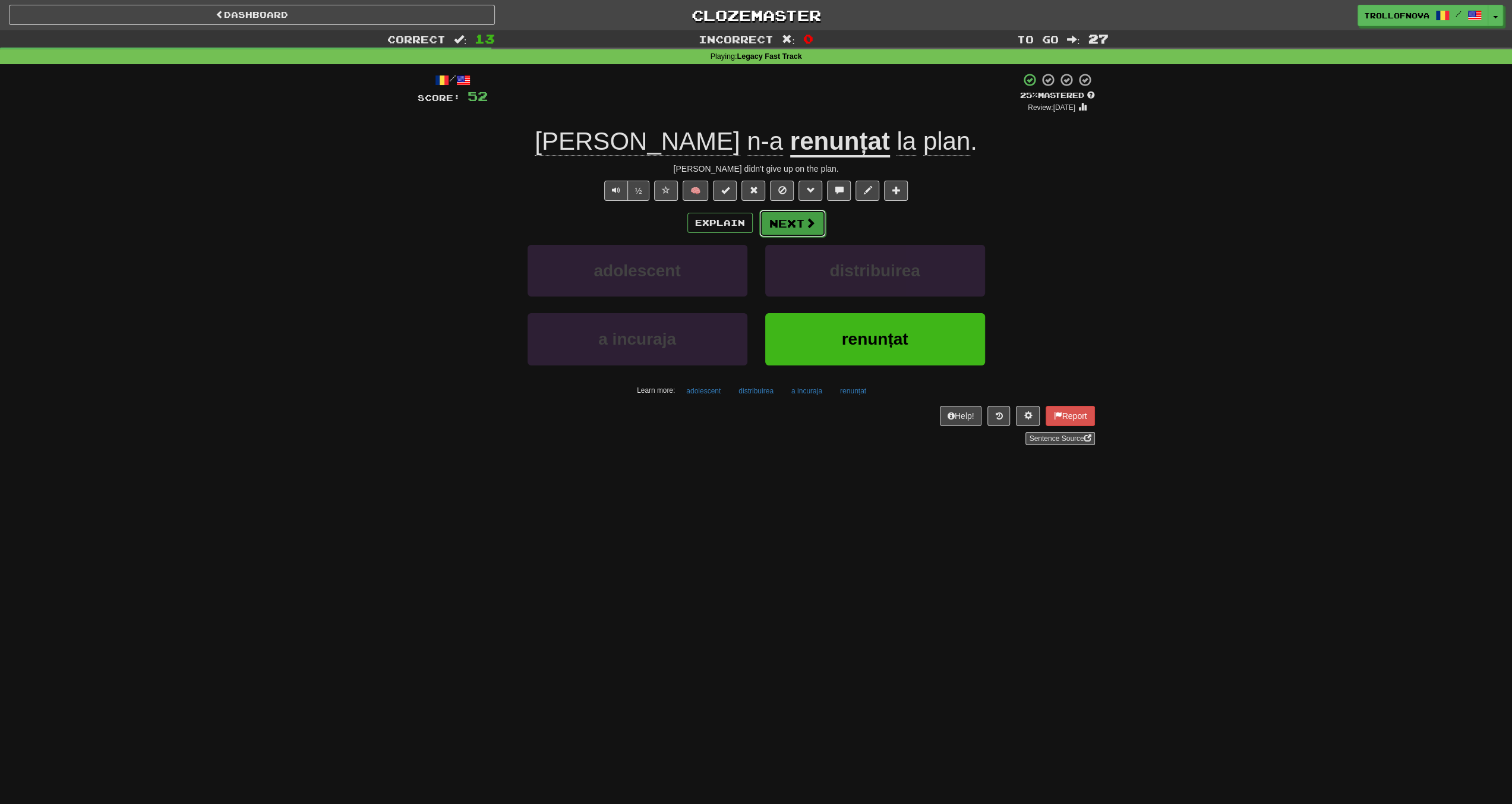
click at [810, 232] on button "Next" at bounding box center [792, 223] width 66 height 27
